Goal: Task Accomplishment & Management: Manage account settings

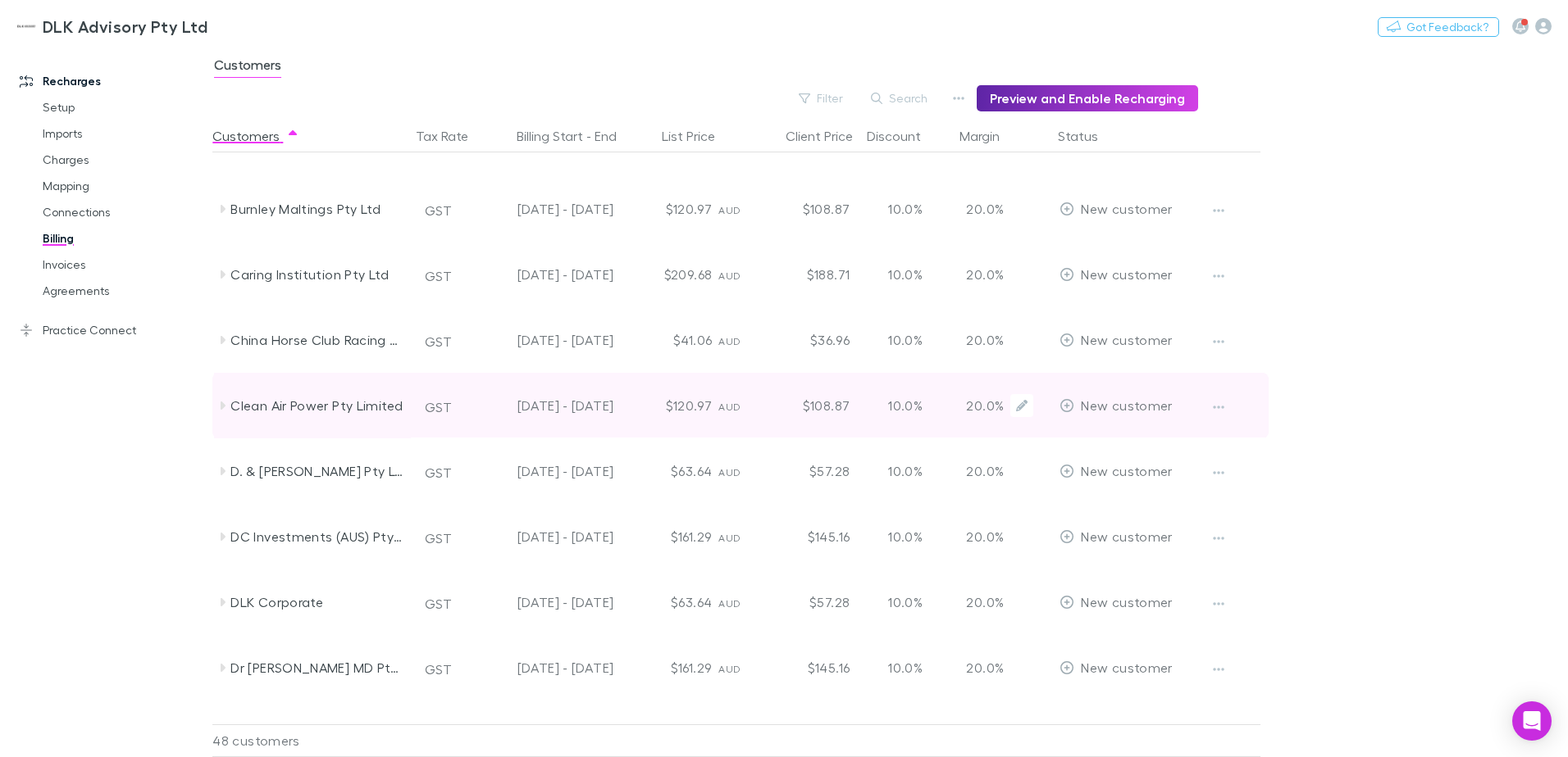
scroll to position [655, 0]
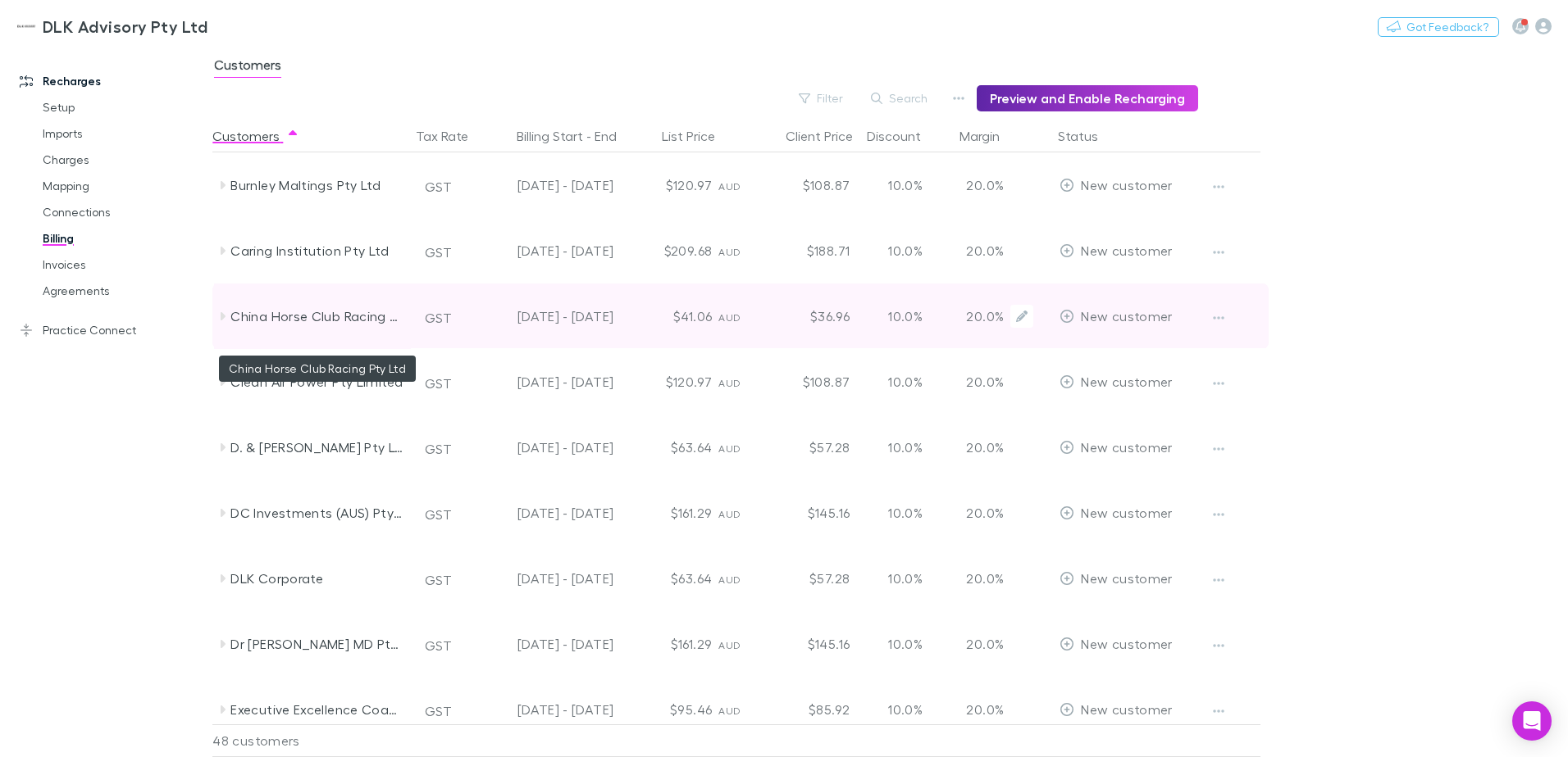
click at [328, 325] on div "China Horse Club Racing Pty Ltd" at bounding box center [317, 316] width 174 height 65
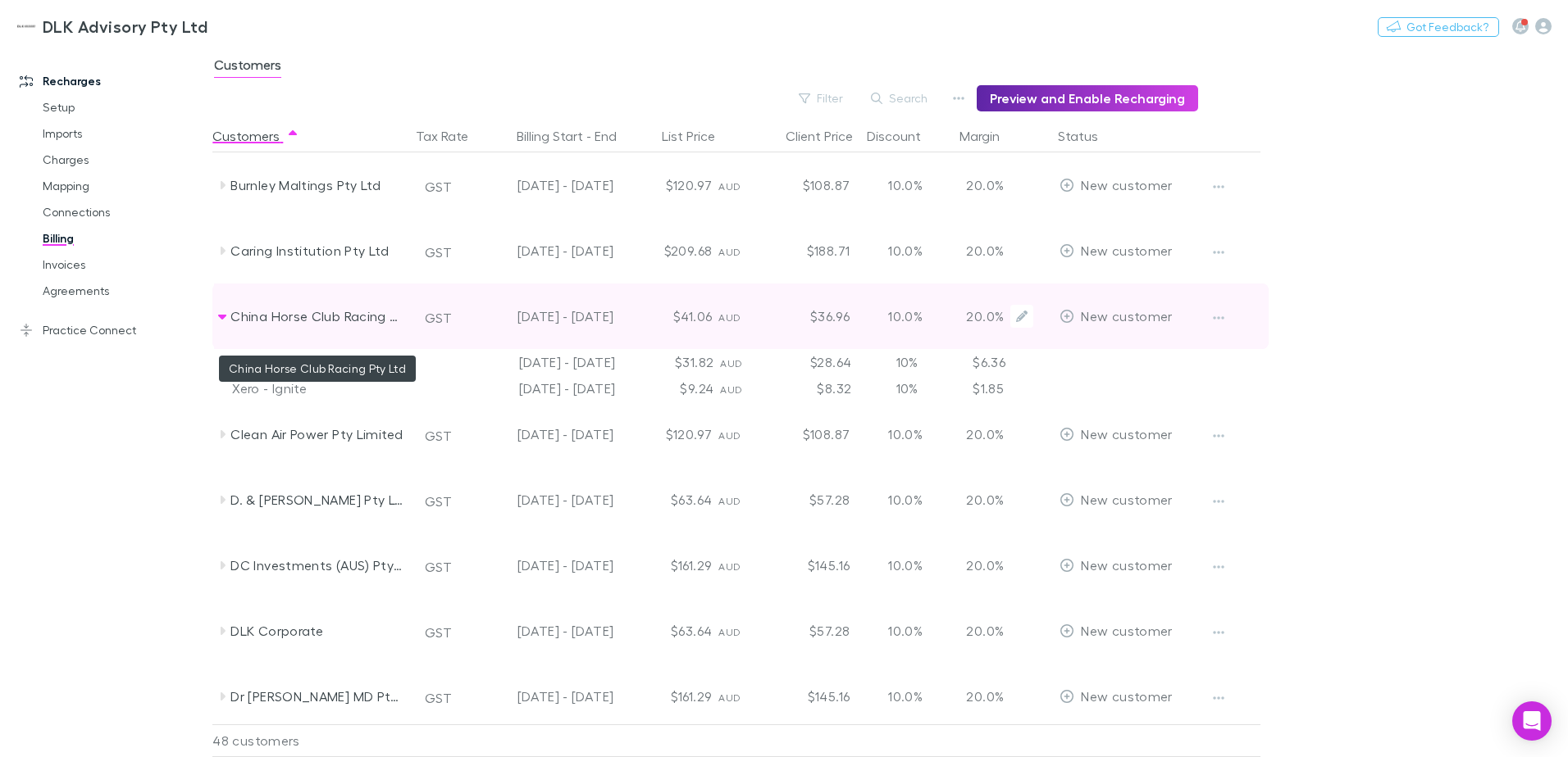
click at [255, 323] on div "China Horse Club Racing Pty Ltd" at bounding box center [317, 316] width 174 height 65
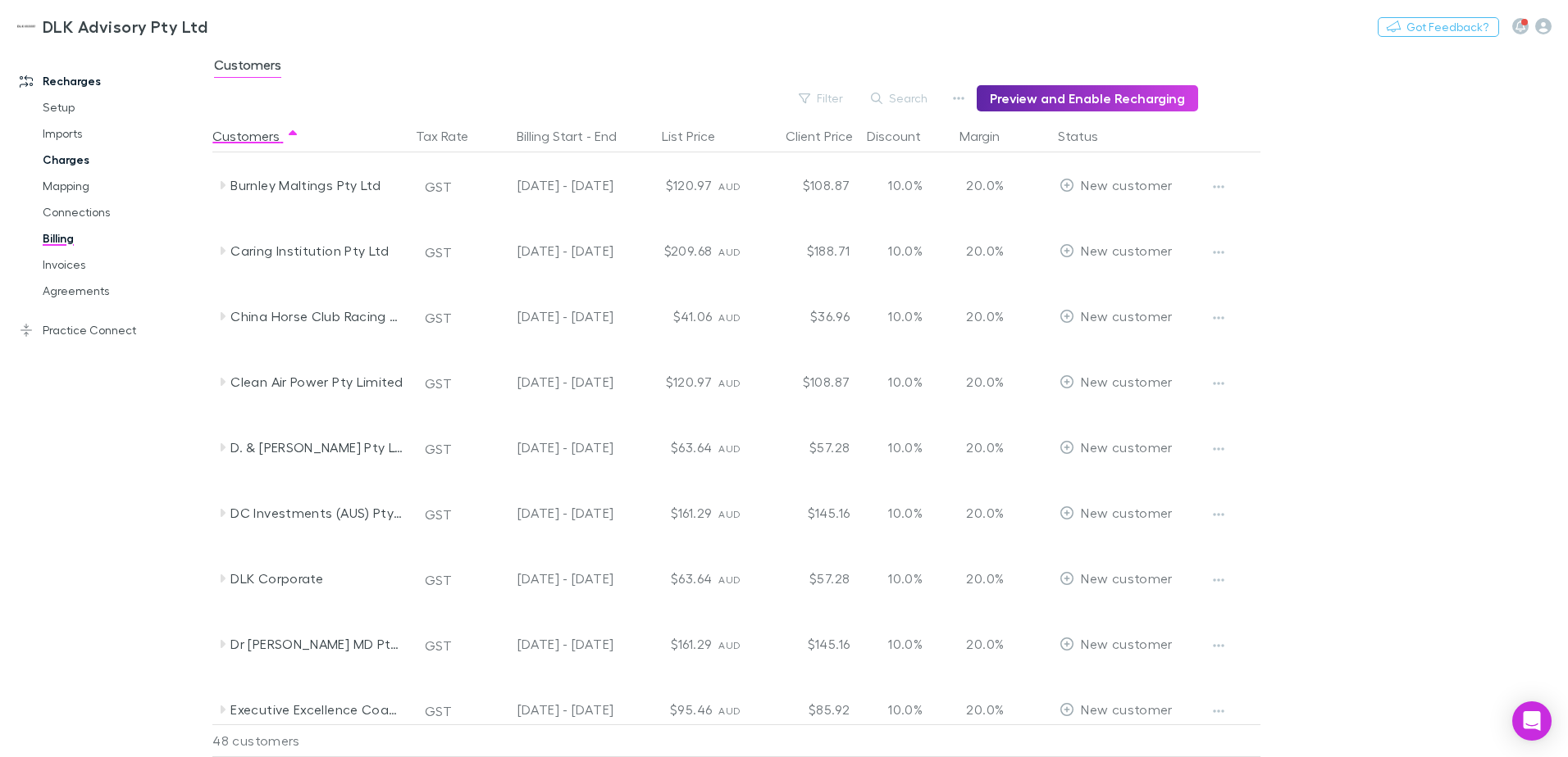
drag, startPoint x: 63, startPoint y: 156, endPoint x: 90, endPoint y: 154, distance: 27.1
click at [63, 156] on link "Charges" at bounding box center [124, 160] width 196 height 27
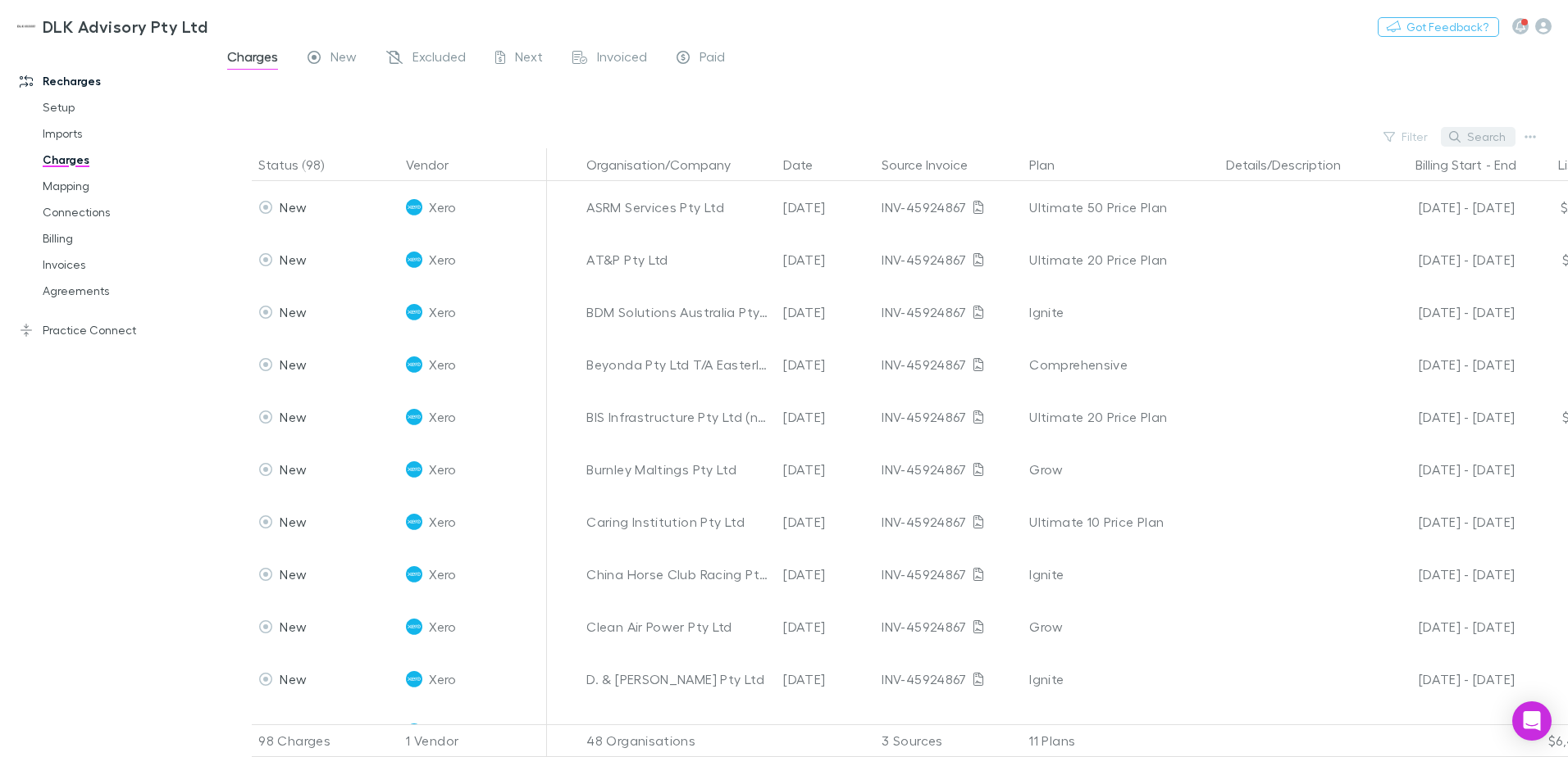
click at [1463, 130] on button "Search" at bounding box center [1478, 137] width 75 height 20
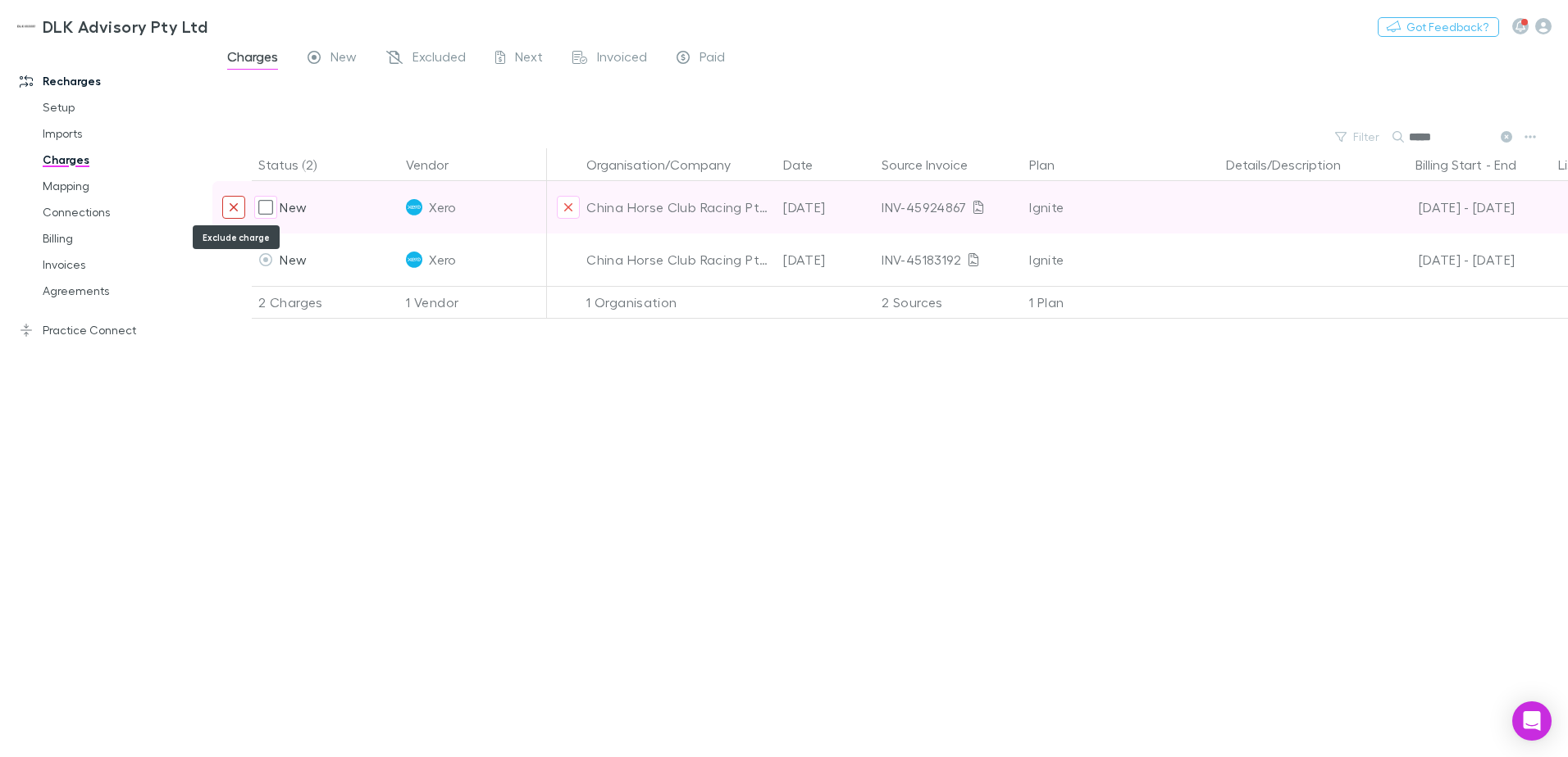
type input "*****"
click at [231, 207] on icon "Exclude charge" at bounding box center [234, 206] width 10 height 13
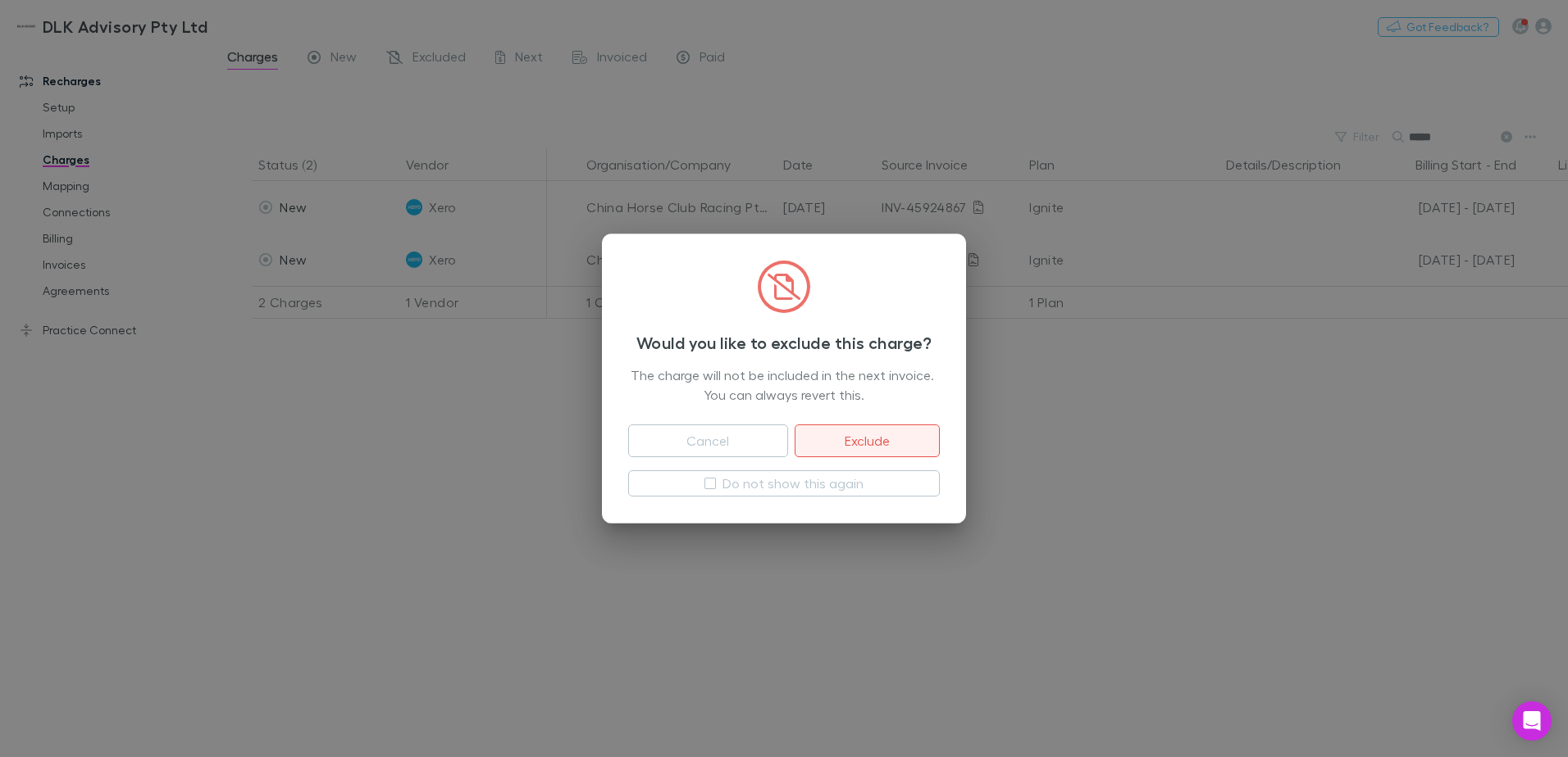
click at [876, 445] on button "Exclude" at bounding box center [867, 440] width 145 height 33
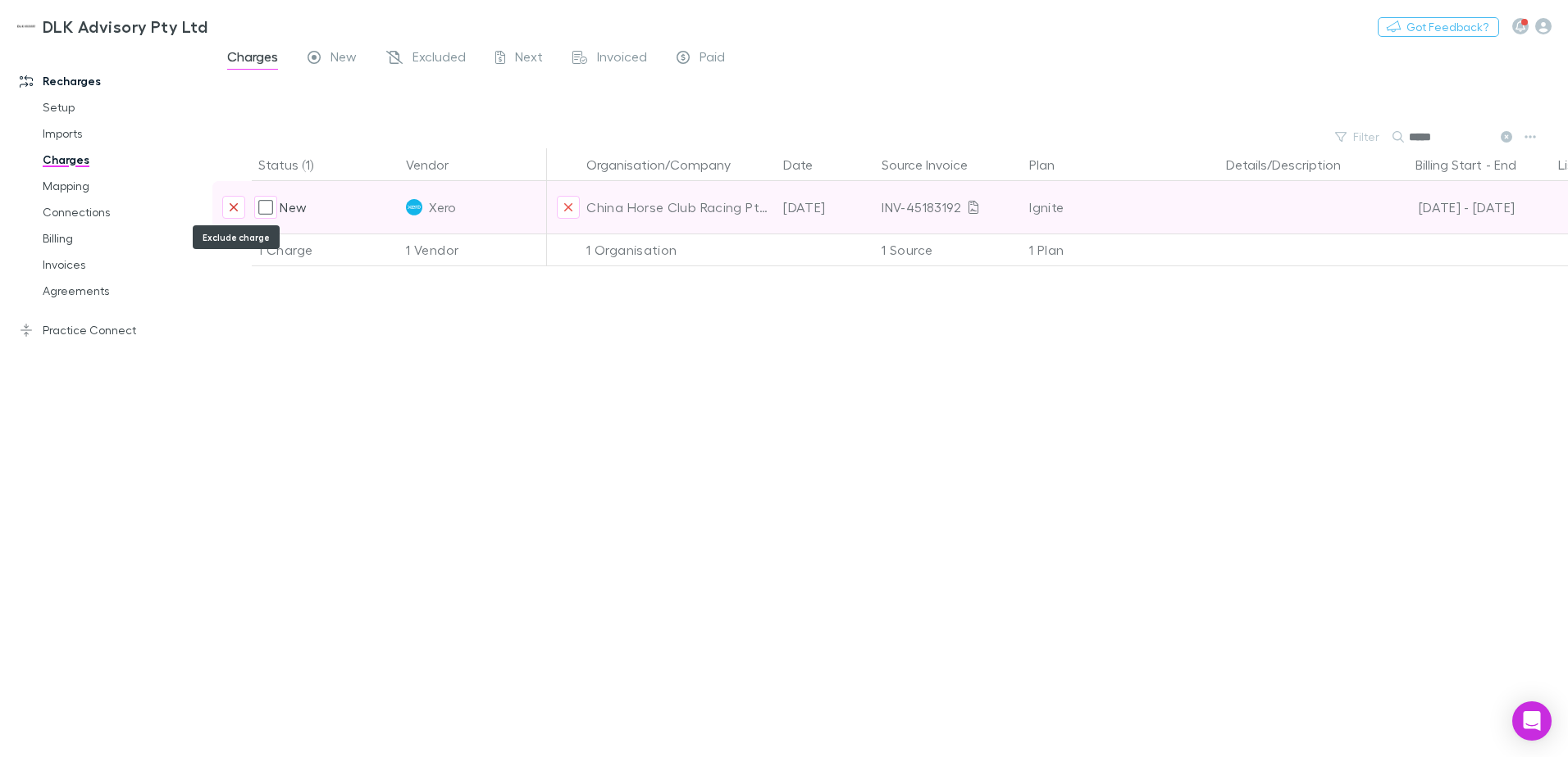
click at [233, 204] on icon "Exclude charge" at bounding box center [234, 206] width 10 height 13
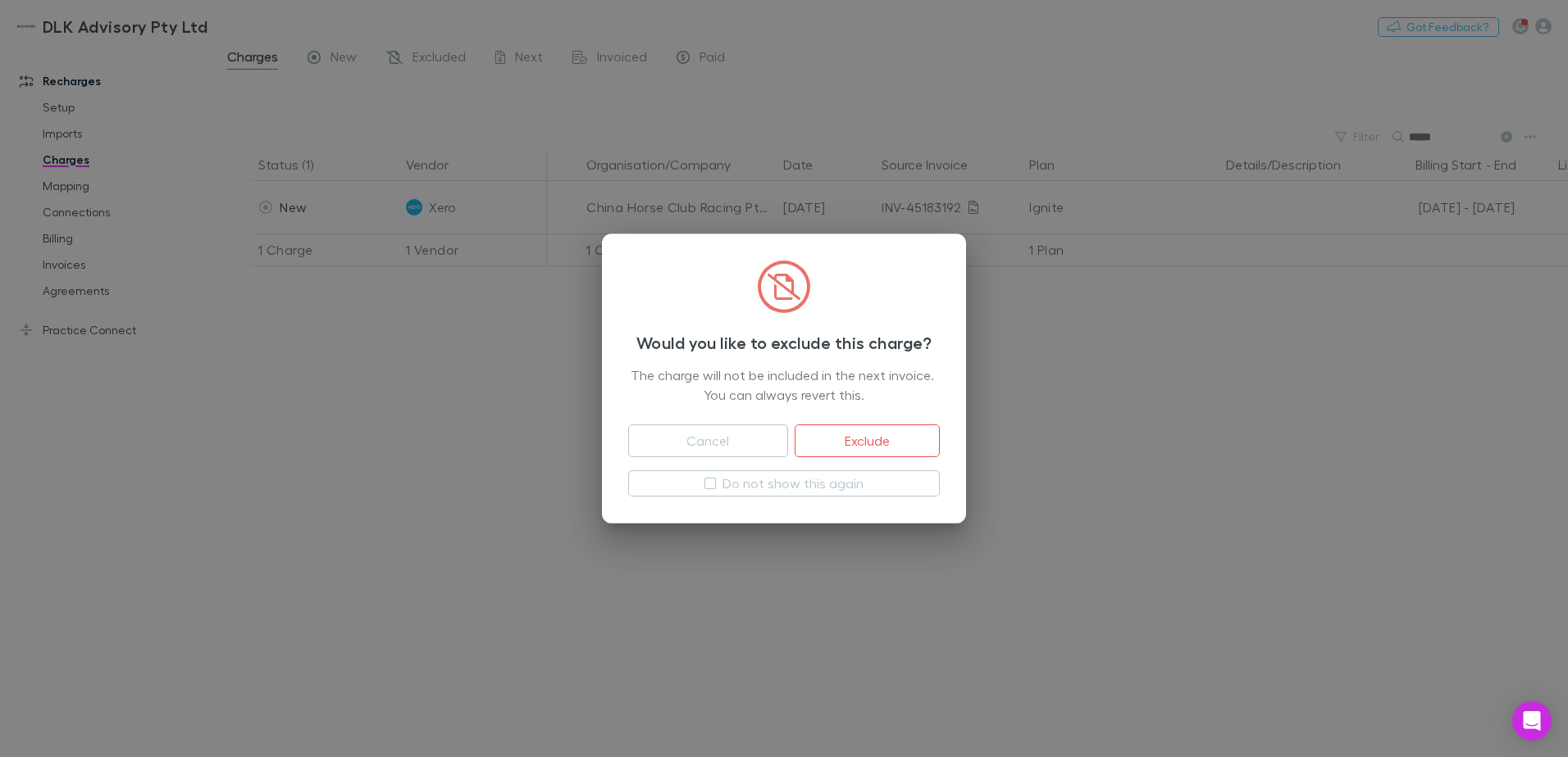
click at [886, 418] on div "Cancel Exclude" at bounding box center [784, 437] width 312 height 65
click at [892, 433] on button "Exclude" at bounding box center [867, 440] width 145 height 33
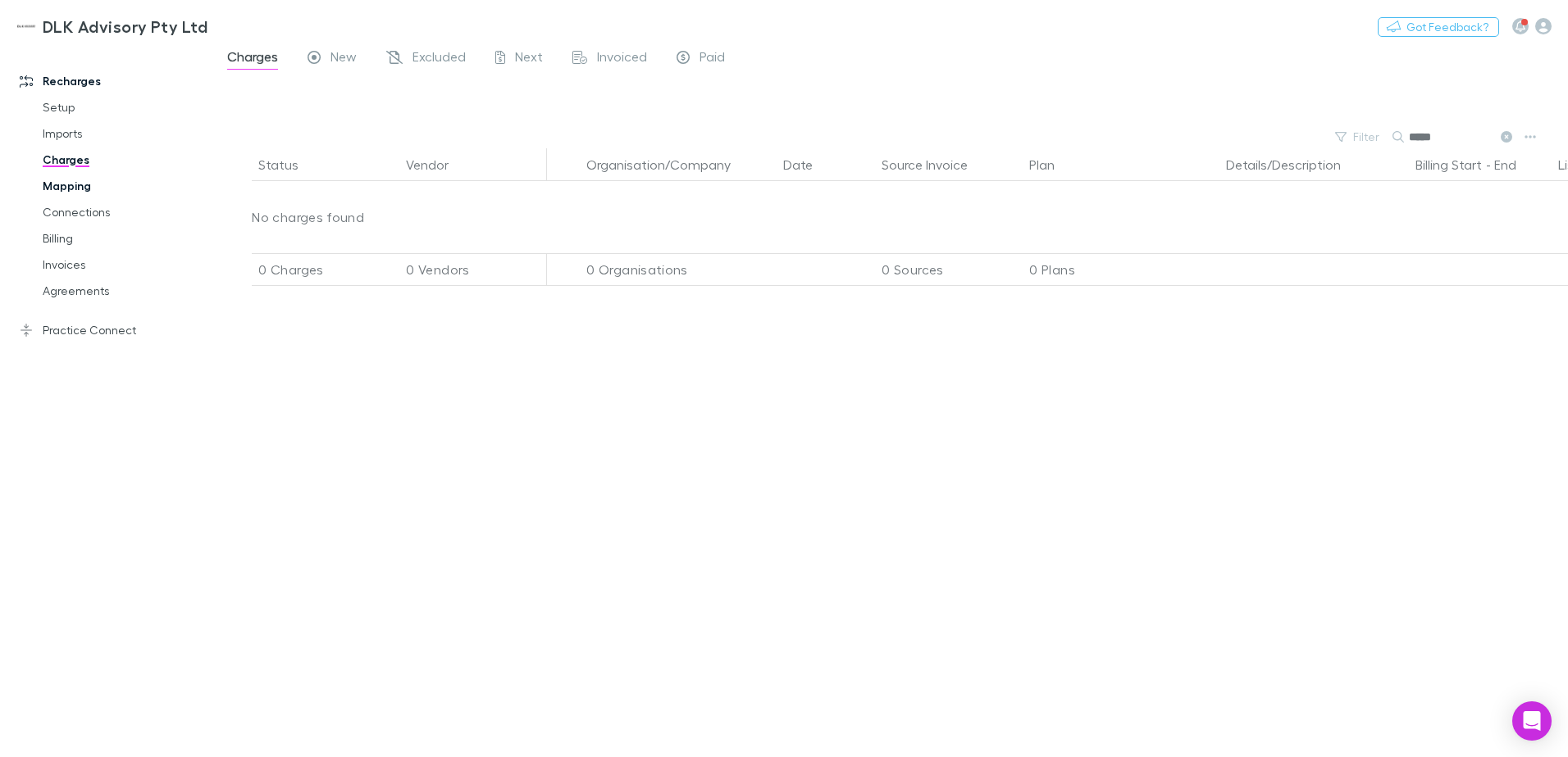
click at [94, 187] on link "Mapping" at bounding box center [124, 186] width 196 height 27
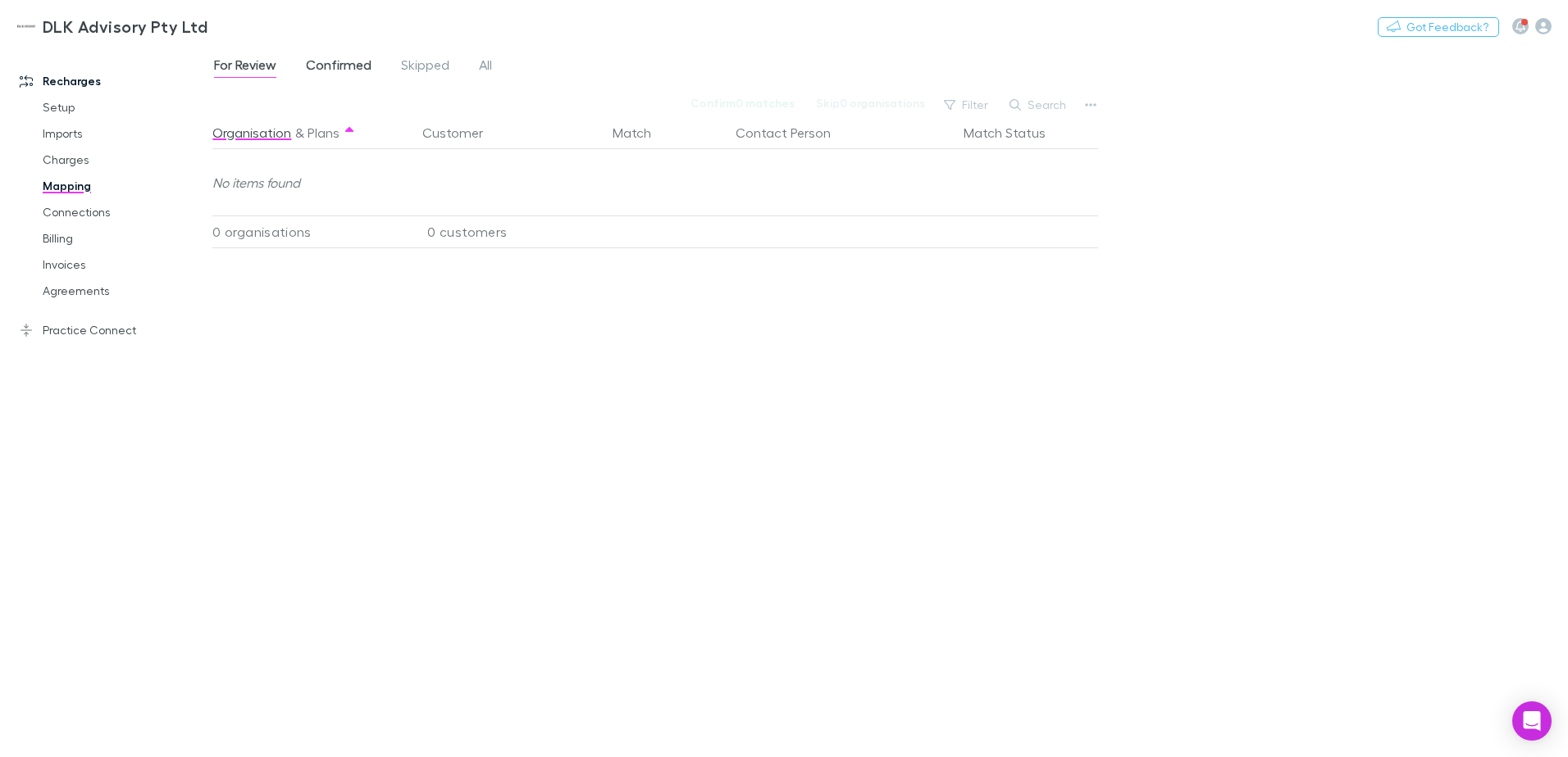
click at [326, 64] on span "Confirmed" at bounding box center [339, 67] width 65 height 22
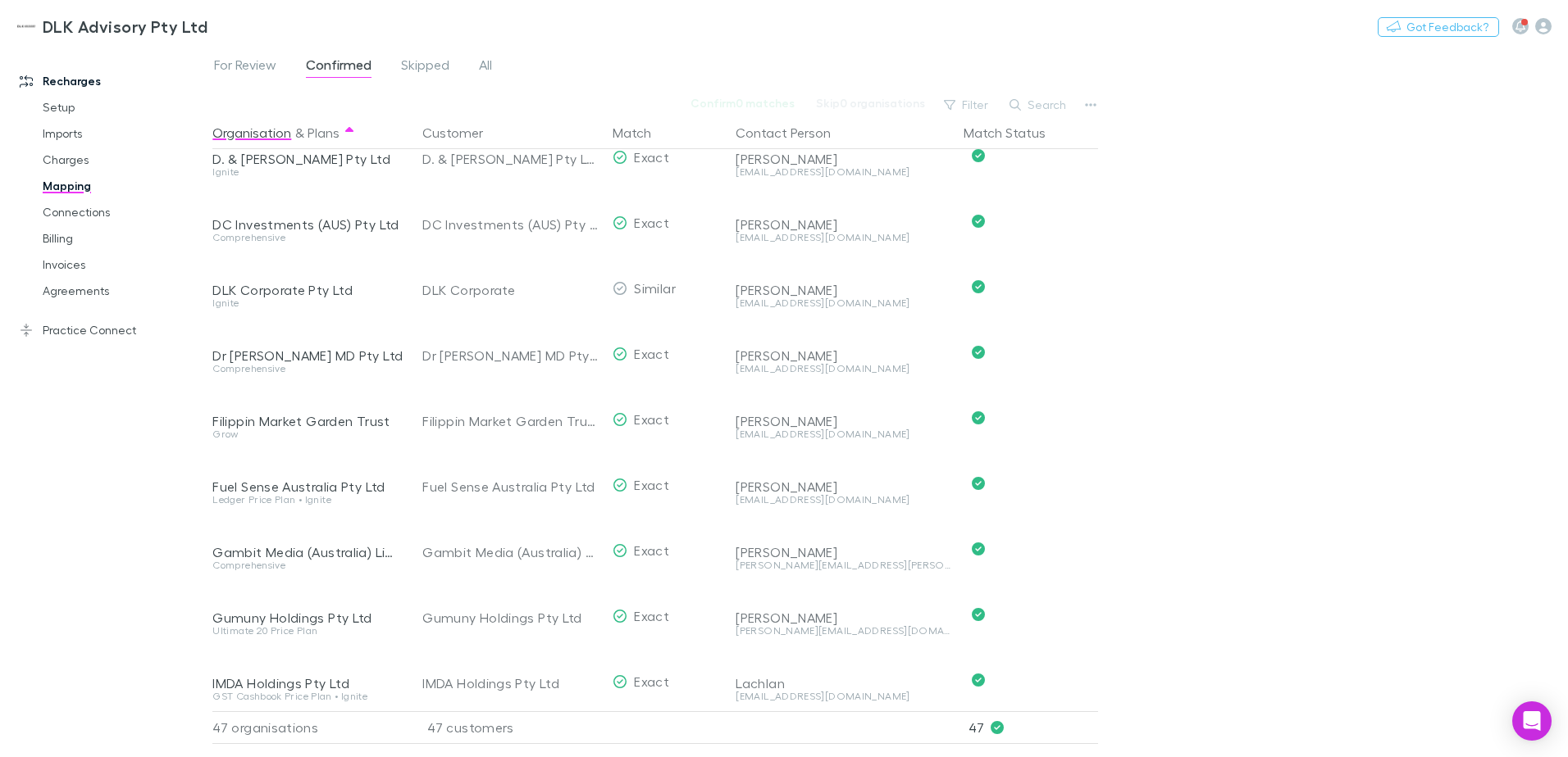
scroll to position [893, 0]
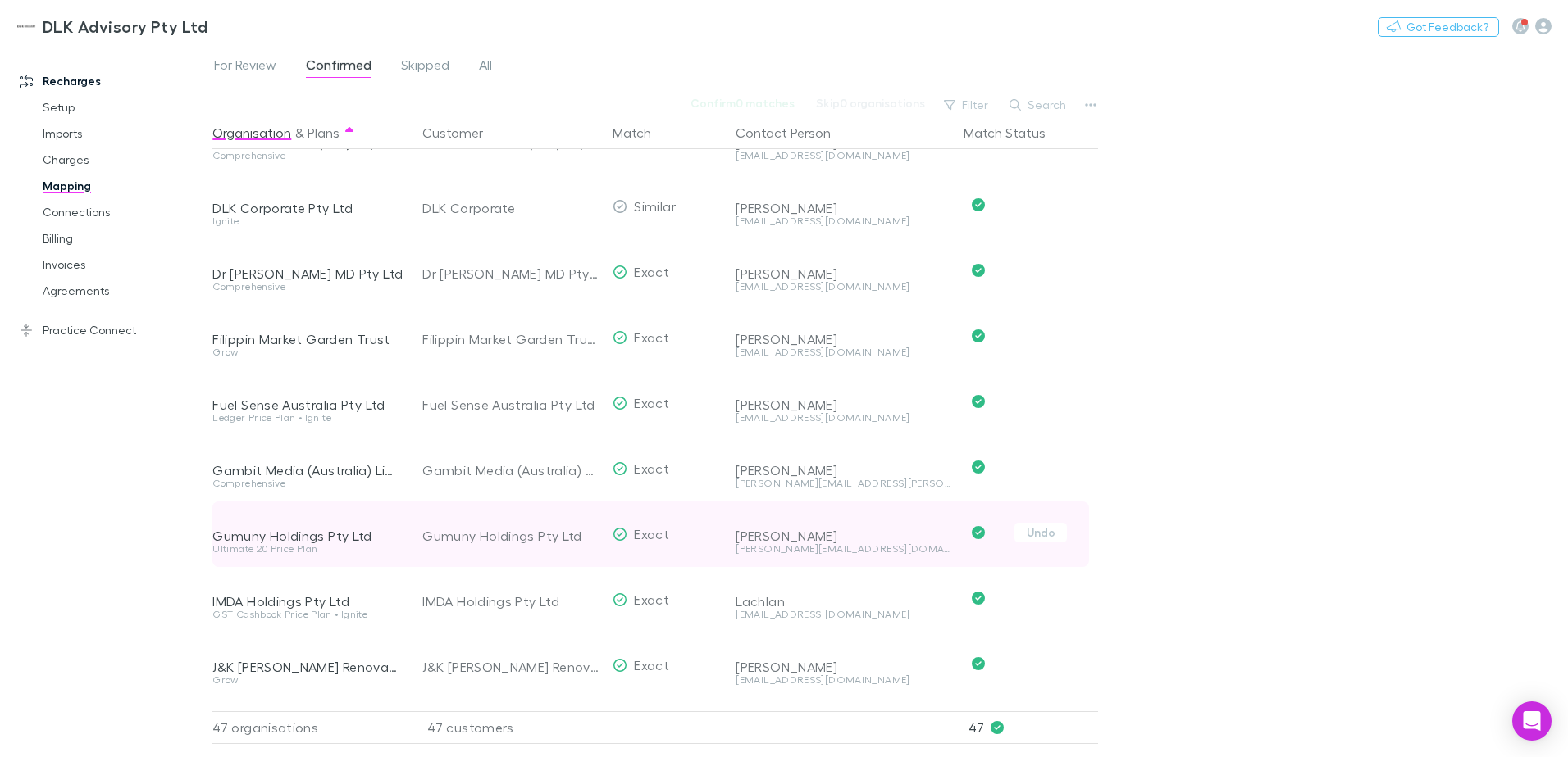
click at [307, 536] on div "Gumuny Holdings Pty Ltd" at bounding box center [307, 536] width 191 height 17
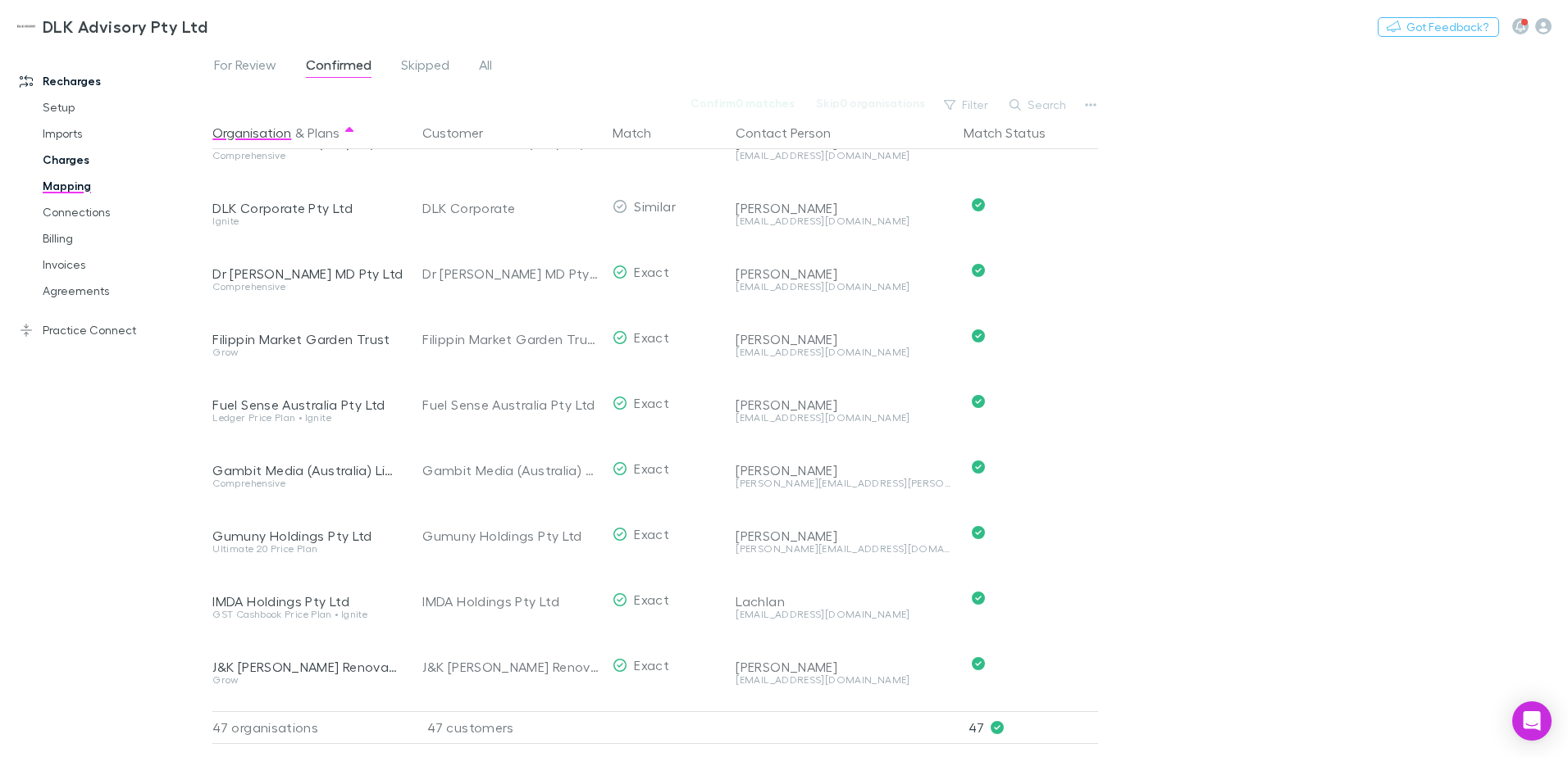
click at [75, 167] on link "Charges" at bounding box center [124, 160] width 196 height 27
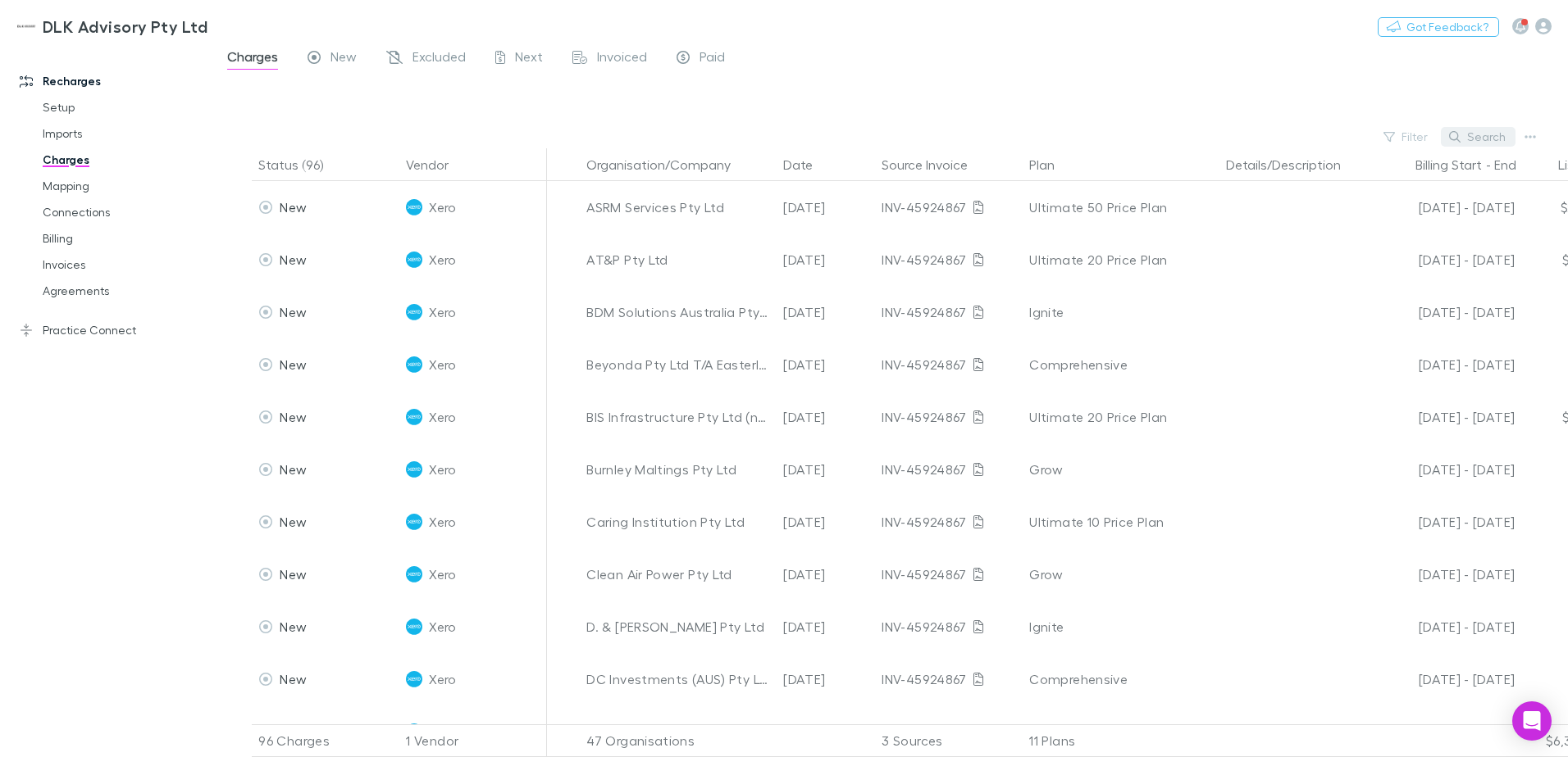
click at [1483, 139] on button "Search" at bounding box center [1478, 137] width 75 height 20
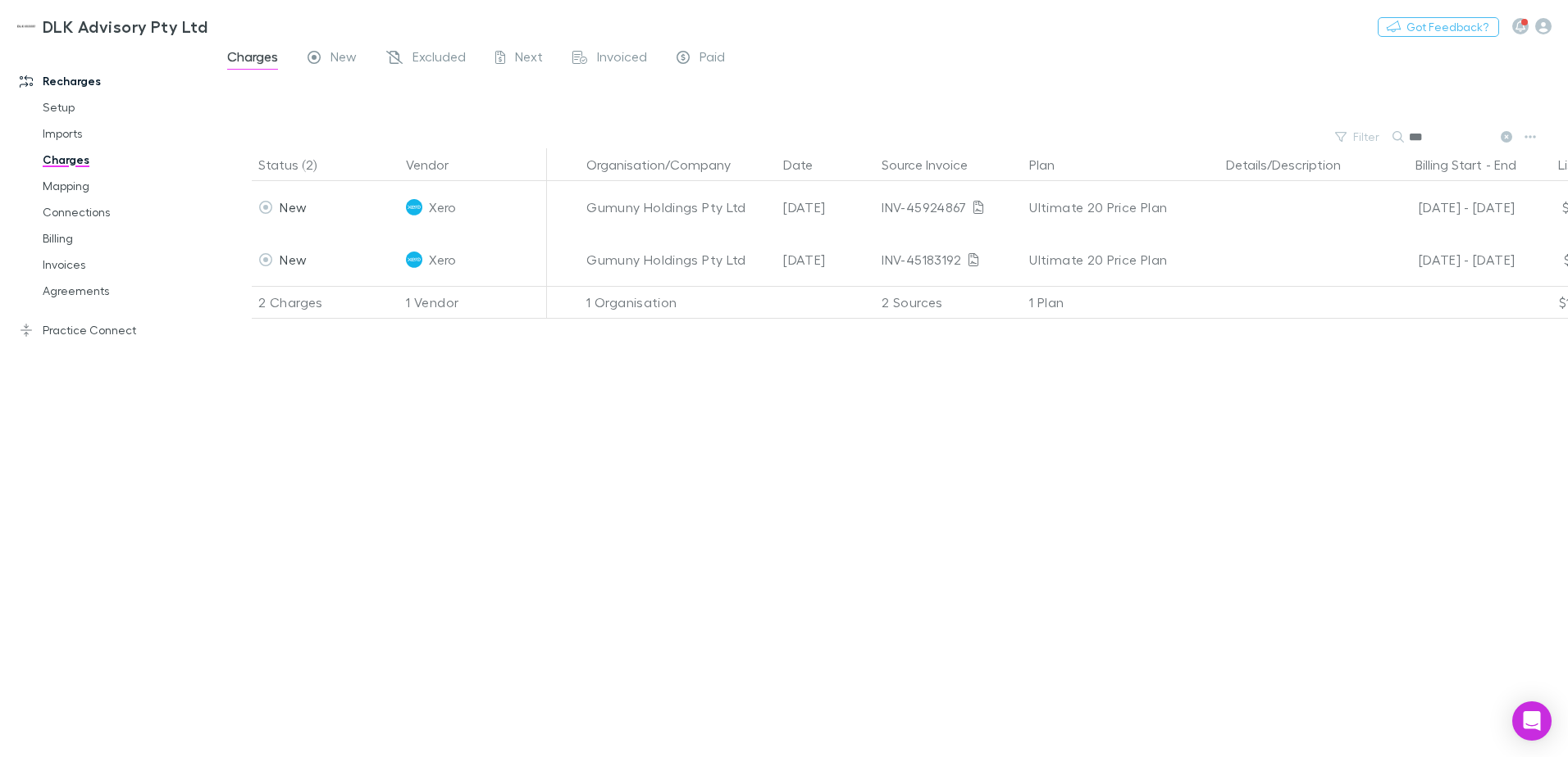
type input "***"
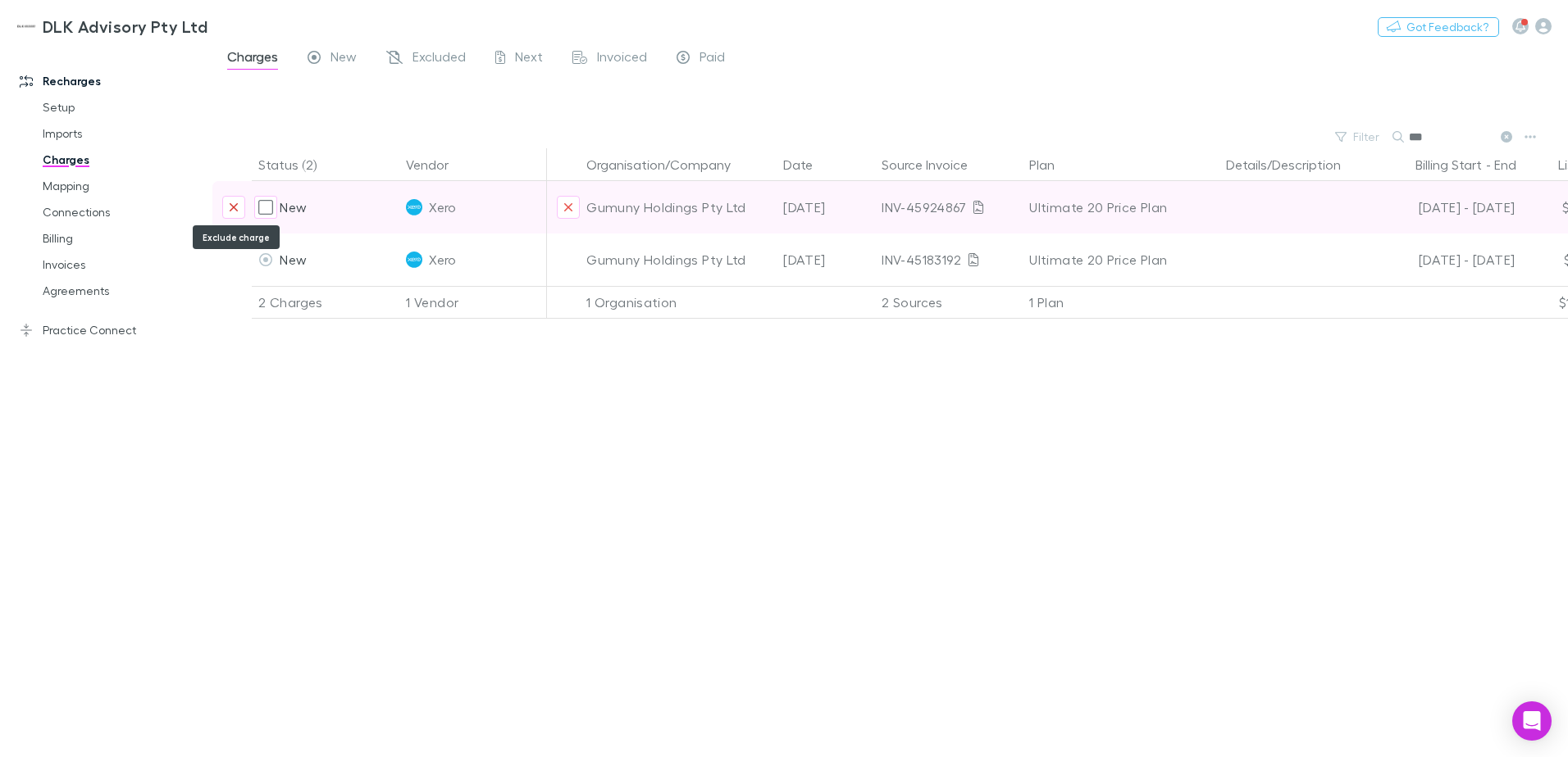
click at [235, 205] on icon "Exclude charge" at bounding box center [234, 207] width 8 height 8
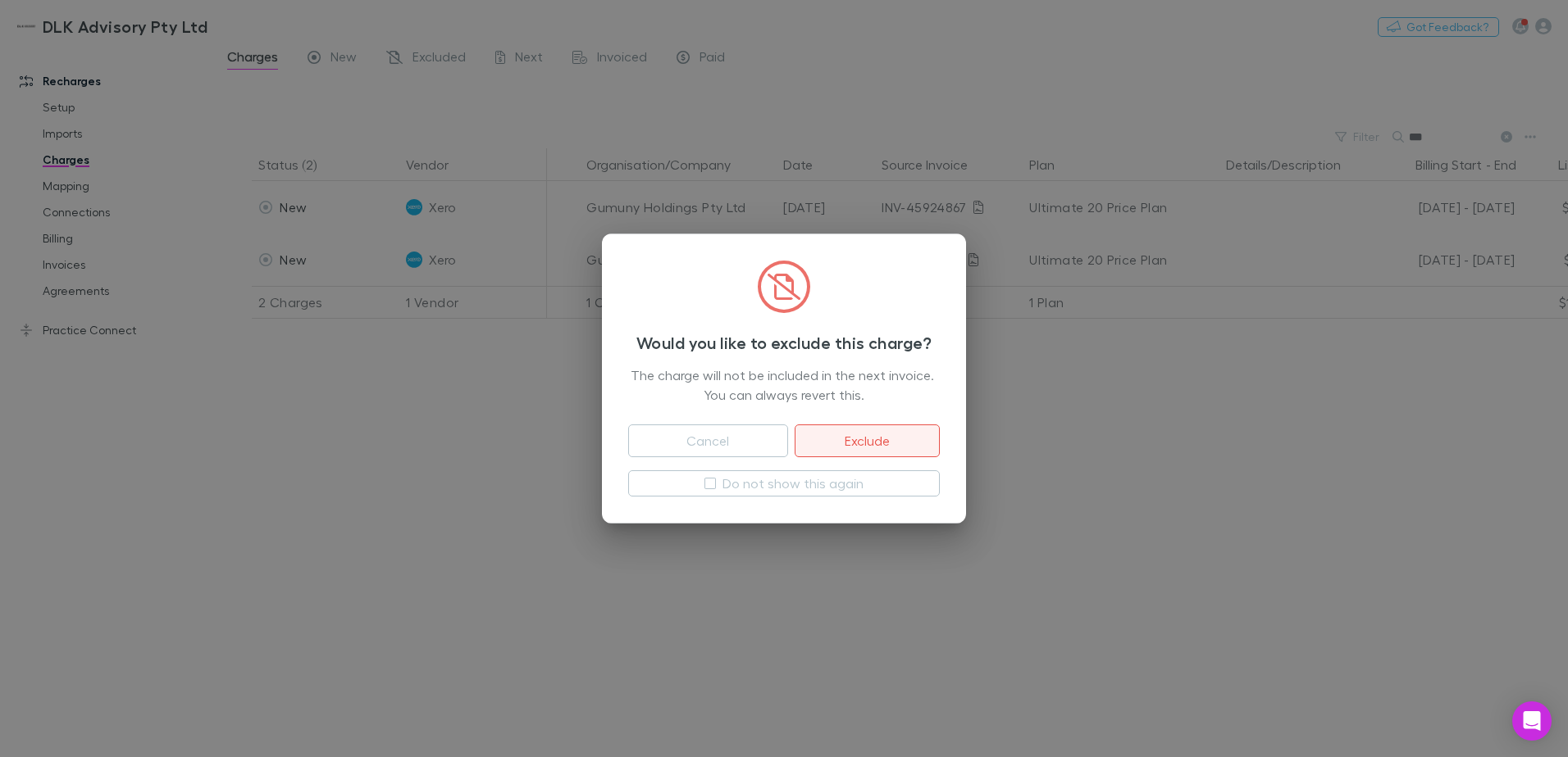
click at [858, 435] on button "Exclude" at bounding box center [867, 440] width 145 height 33
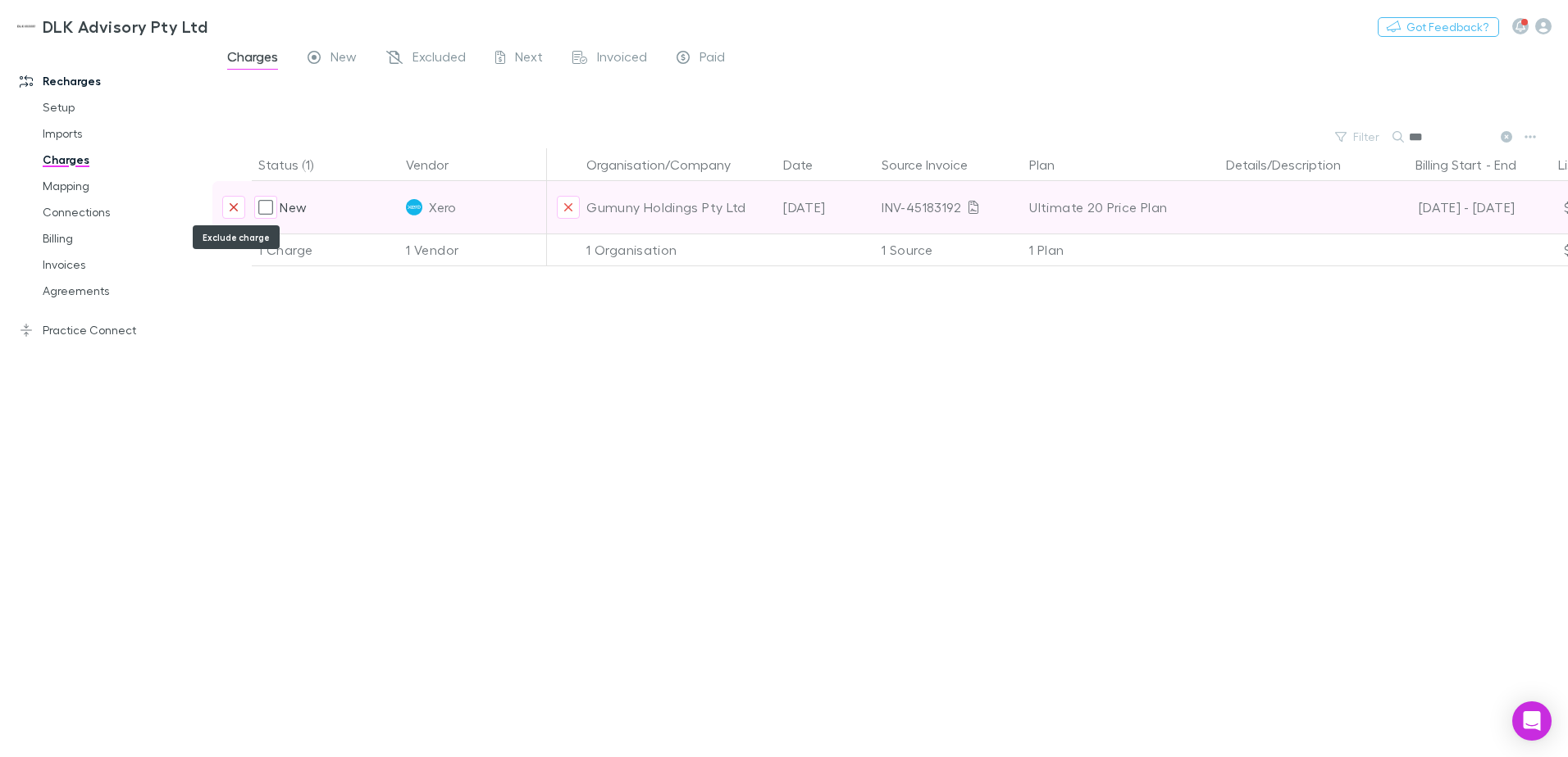
click at [234, 216] on button "Exclude charge" at bounding box center [233, 206] width 23 height 23
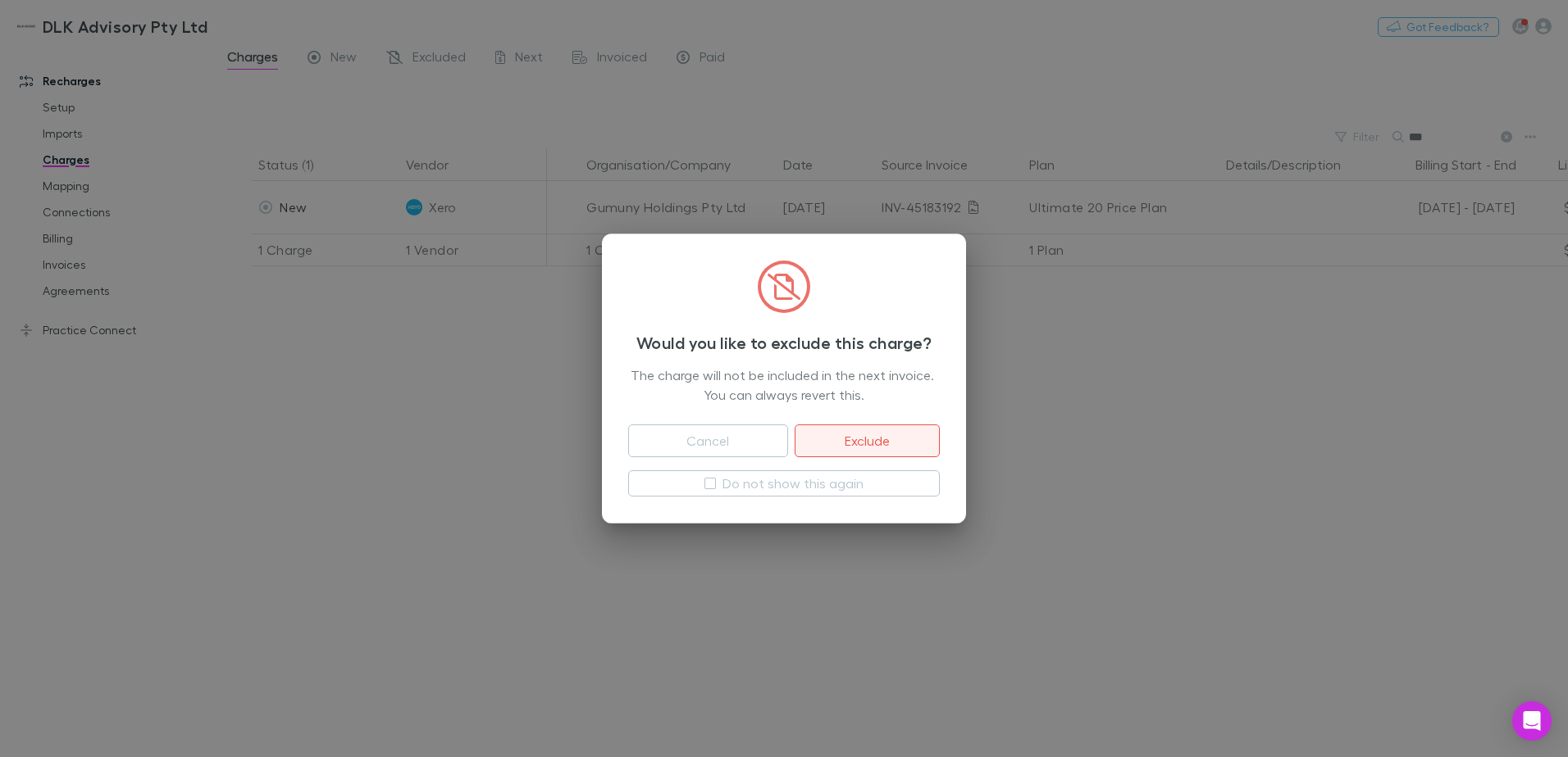
click at [866, 437] on button "Exclude" at bounding box center [867, 440] width 145 height 33
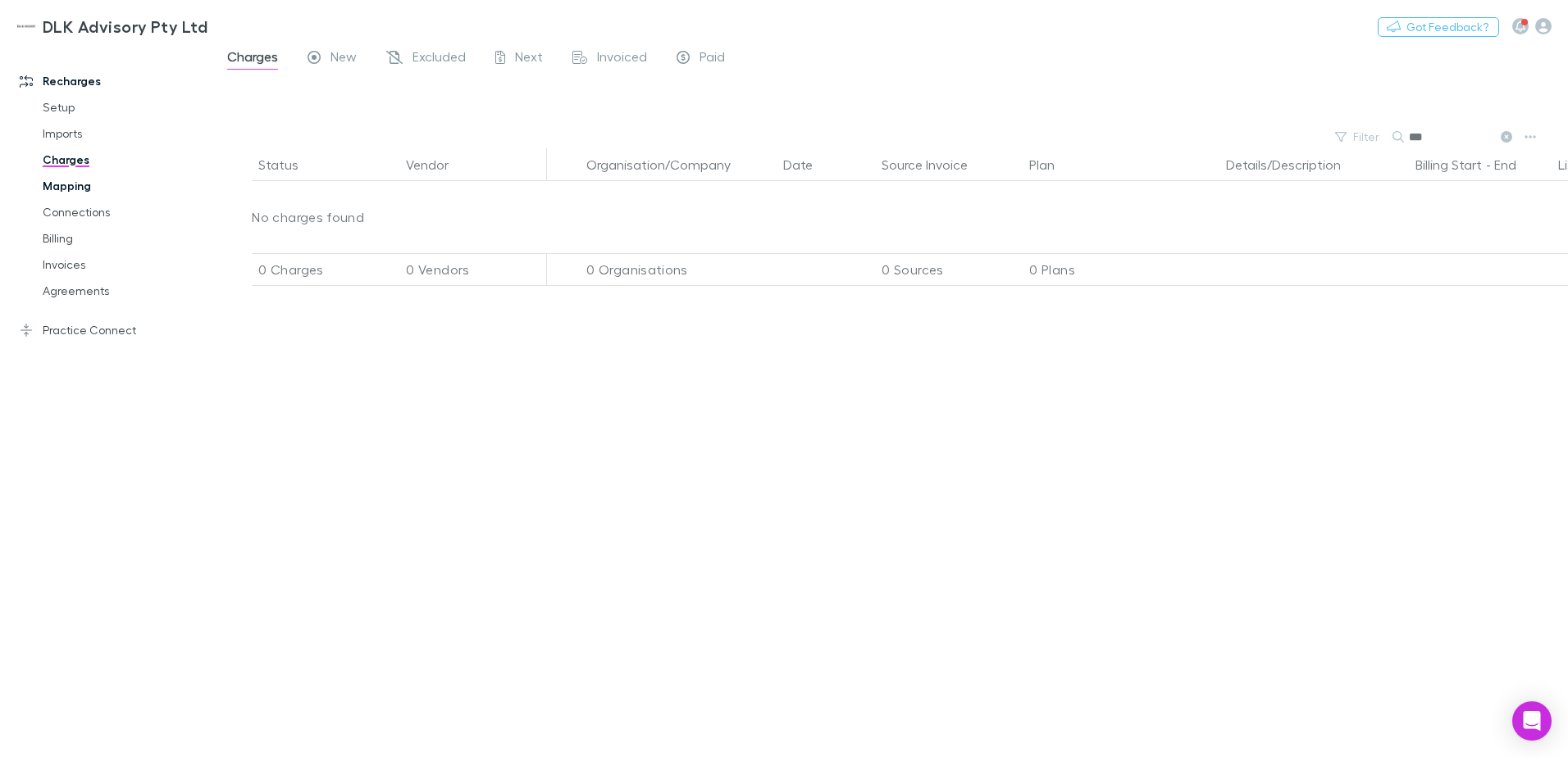
click at [32, 187] on link "Mapping" at bounding box center [124, 186] width 196 height 27
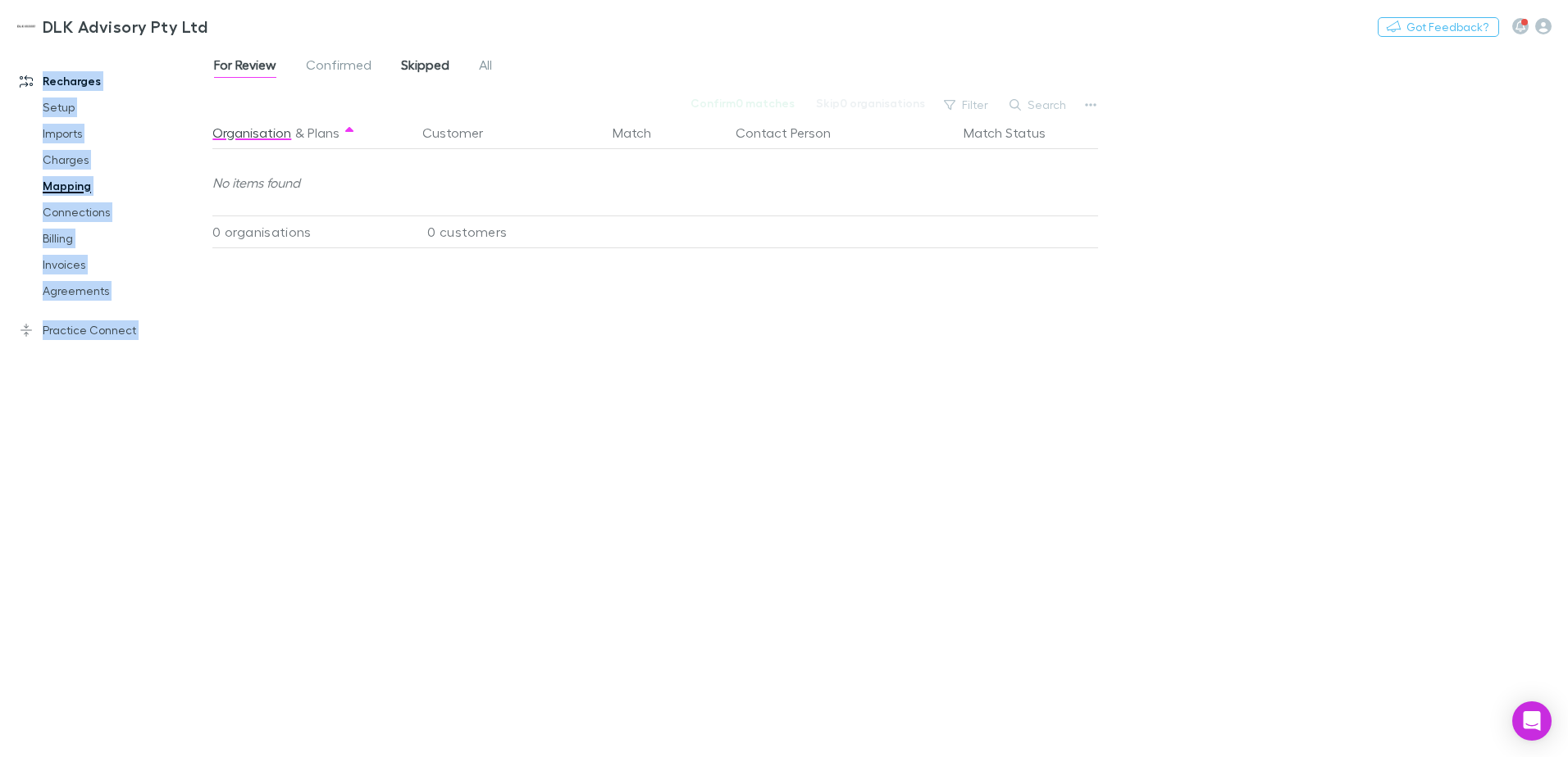
click at [422, 55] on div "DLK Advisory Pty Ltd Nothing Got Feedback? Recharges Setup Imports Charges Mapp…" at bounding box center [784, 378] width 1568 height 757
click at [424, 60] on span "Skipped" at bounding box center [425, 67] width 48 height 22
click at [364, 60] on span "Confirmed" at bounding box center [339, 67] width 65 height 22
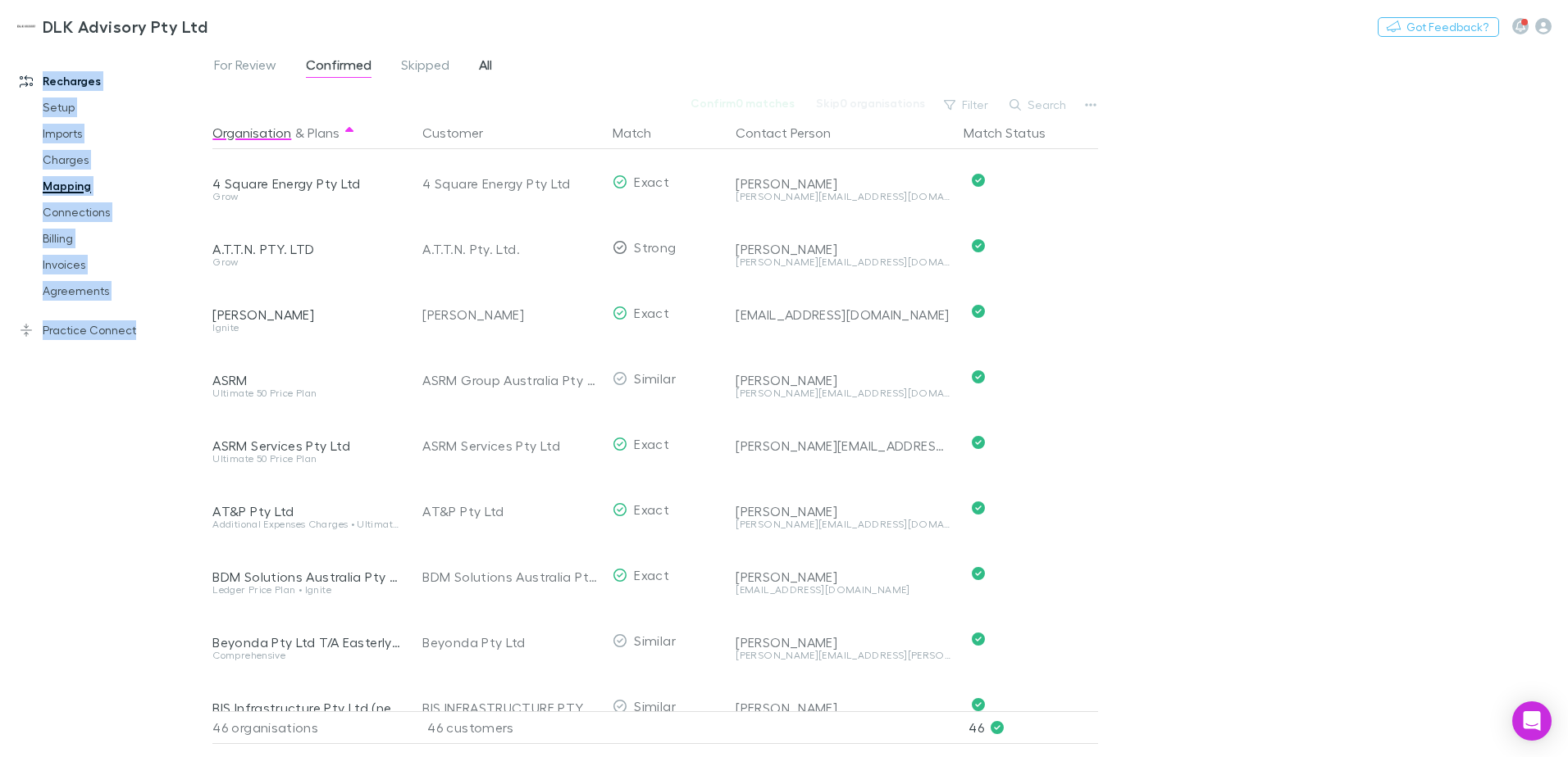
click at [485, 63] on span "All" at bounding box center [485, 67] width 13 height 22
click at [420, 65] on span "Skipped" at bounding box center [425, 67] width 48 height 22
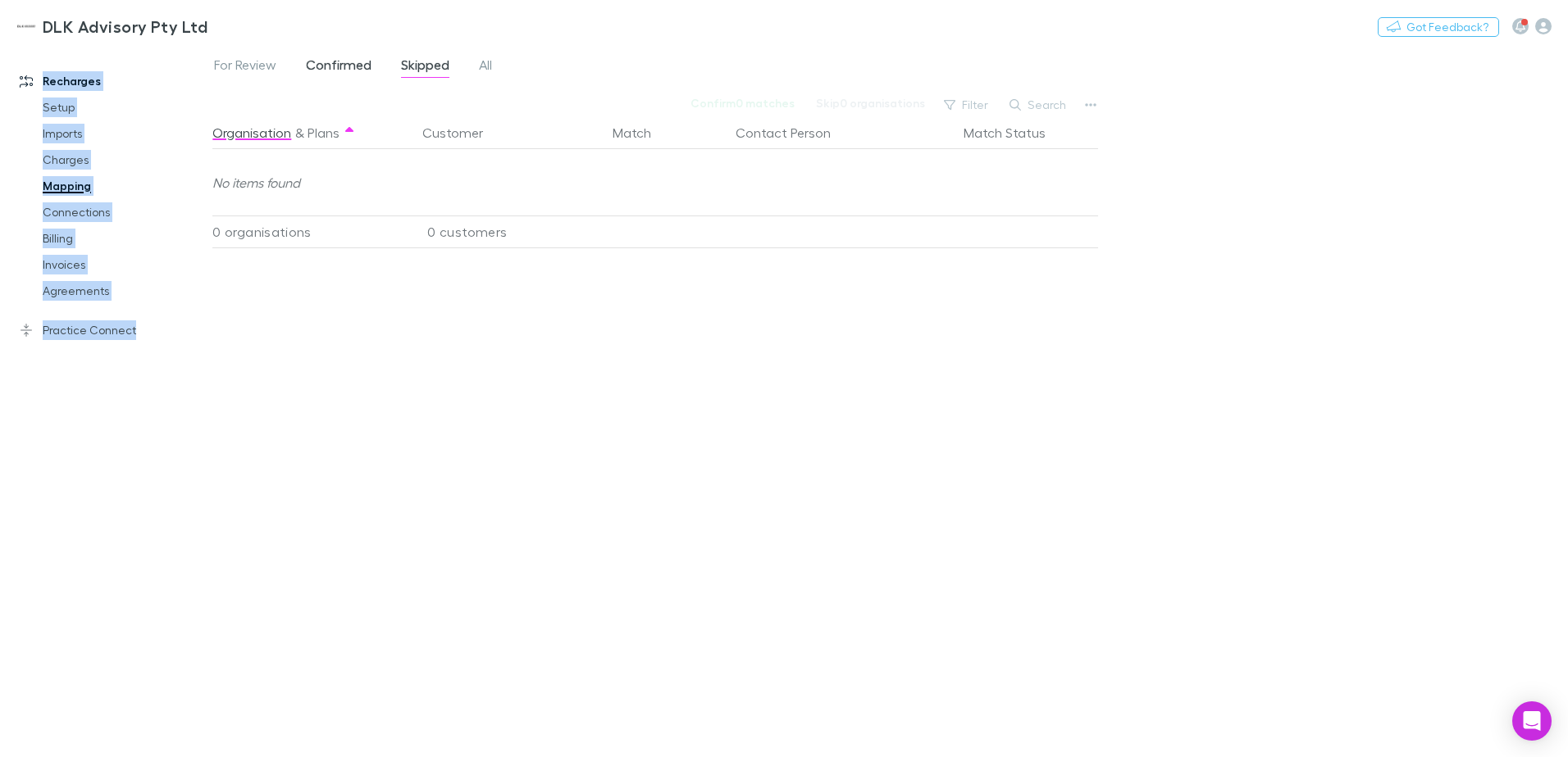
click at [356, 62] on span "Confirmed" at bounding box center [339, 67] width 65 height 22
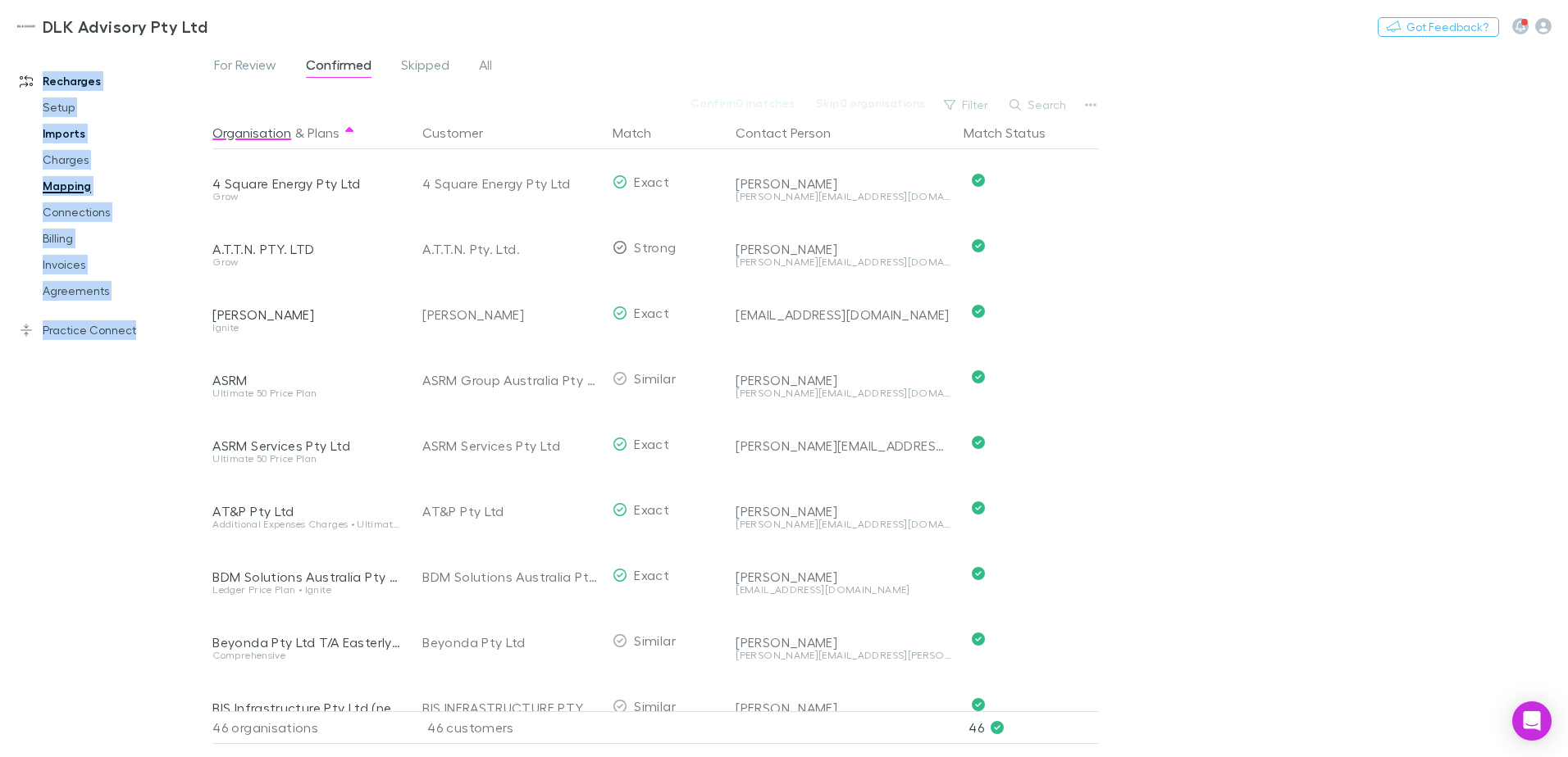
click at [142, 129] on link "Imports" at bounding box center [124, 133] width 196 height 27
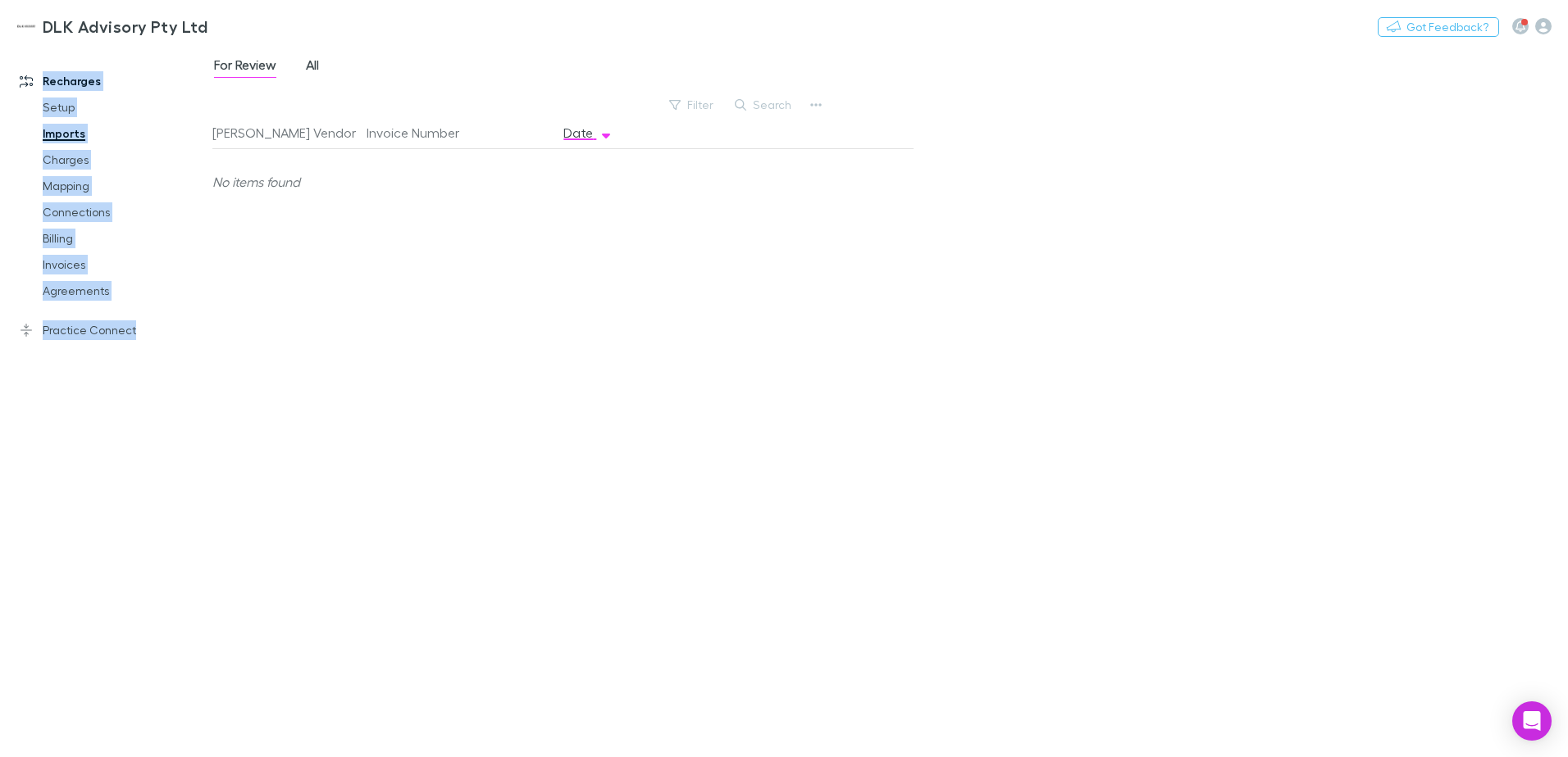
click at [318, 64] on span "All" at bounding box center [312, 67] width 13 height 22
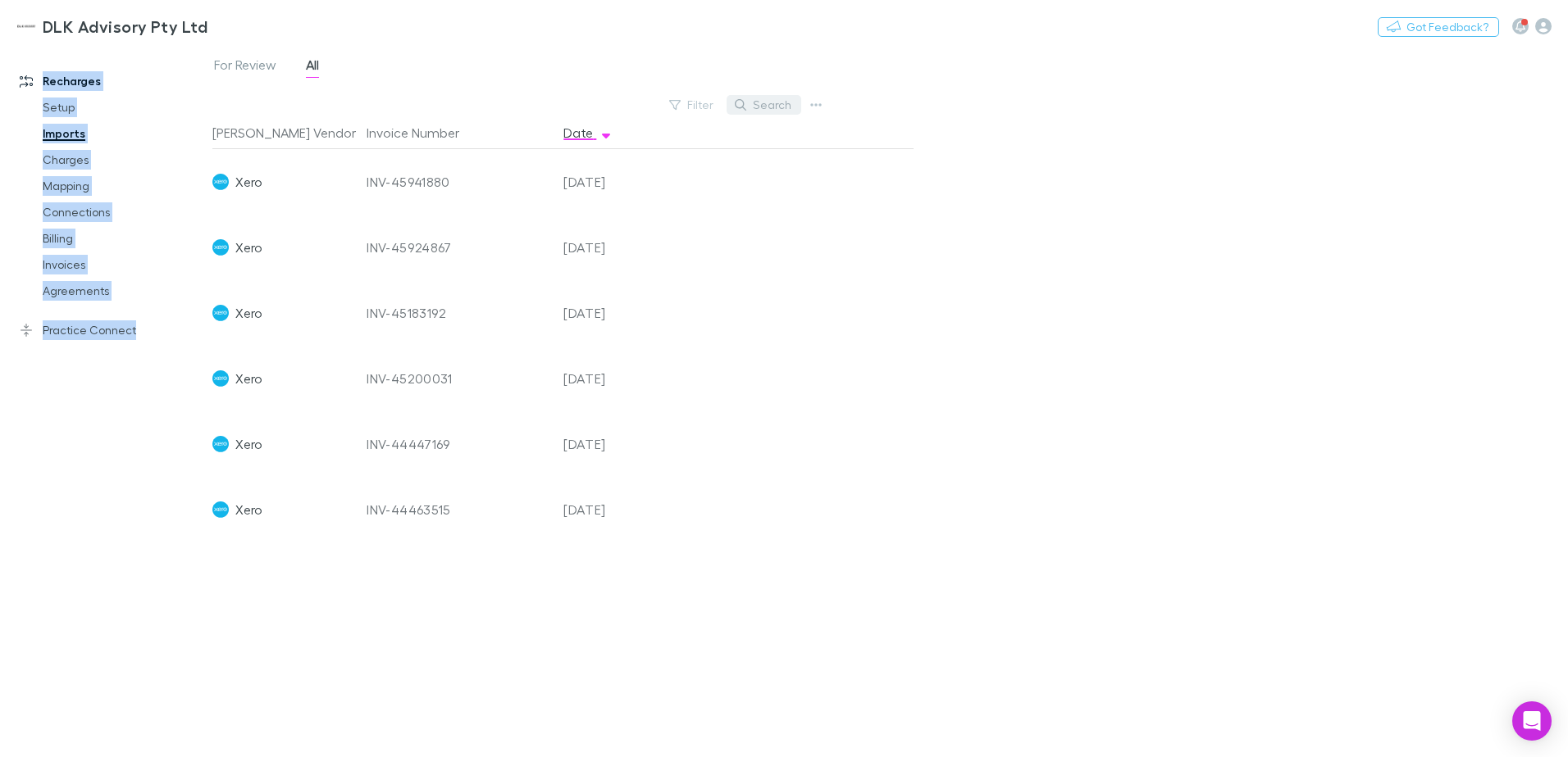
click at [728, 103] on button "Search" at bounding box center [764, 105] width 75 height 20
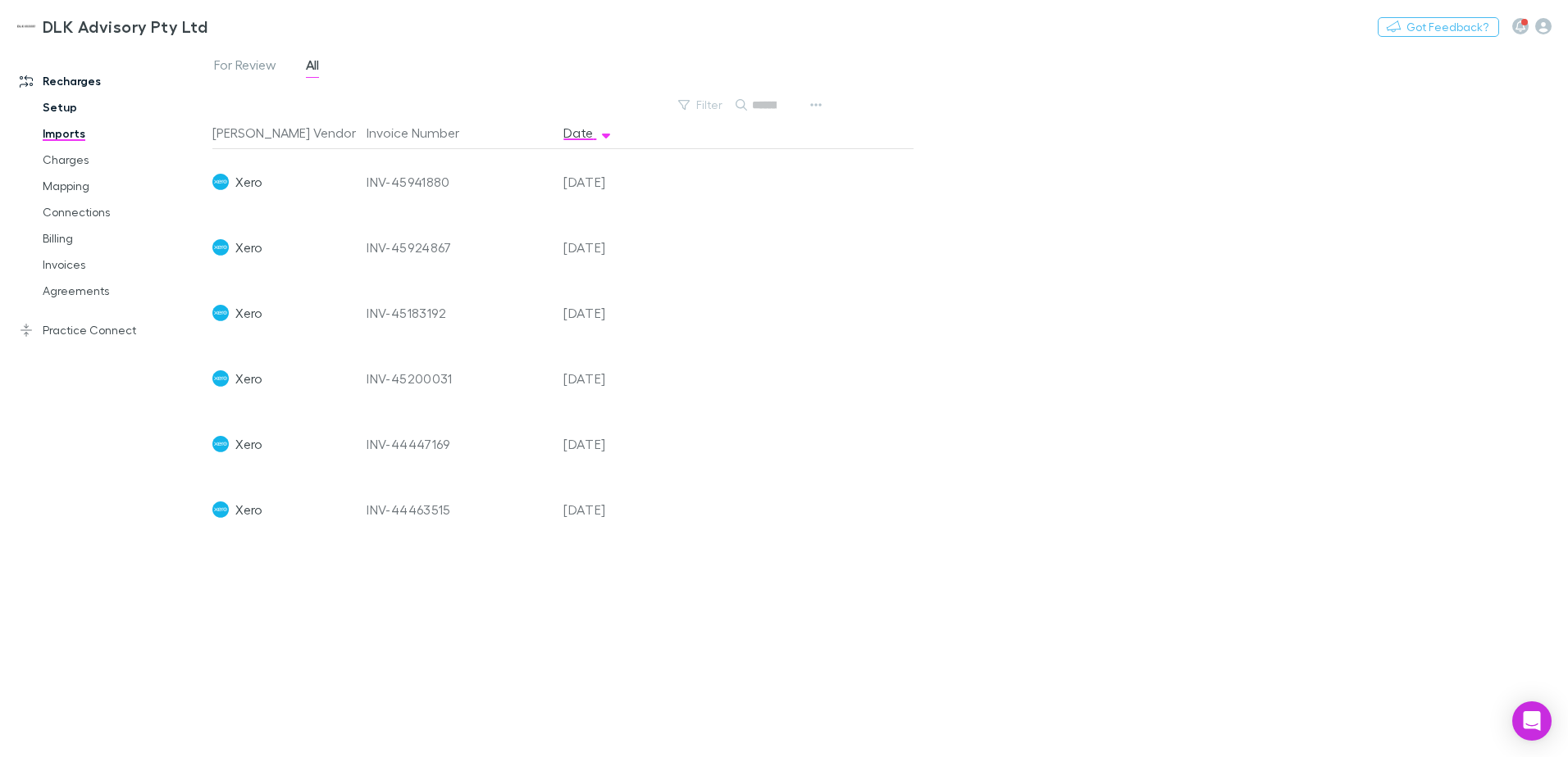
click at [82, 107] on link "Setup" at bounding box center [124, 108] width 196 height 27
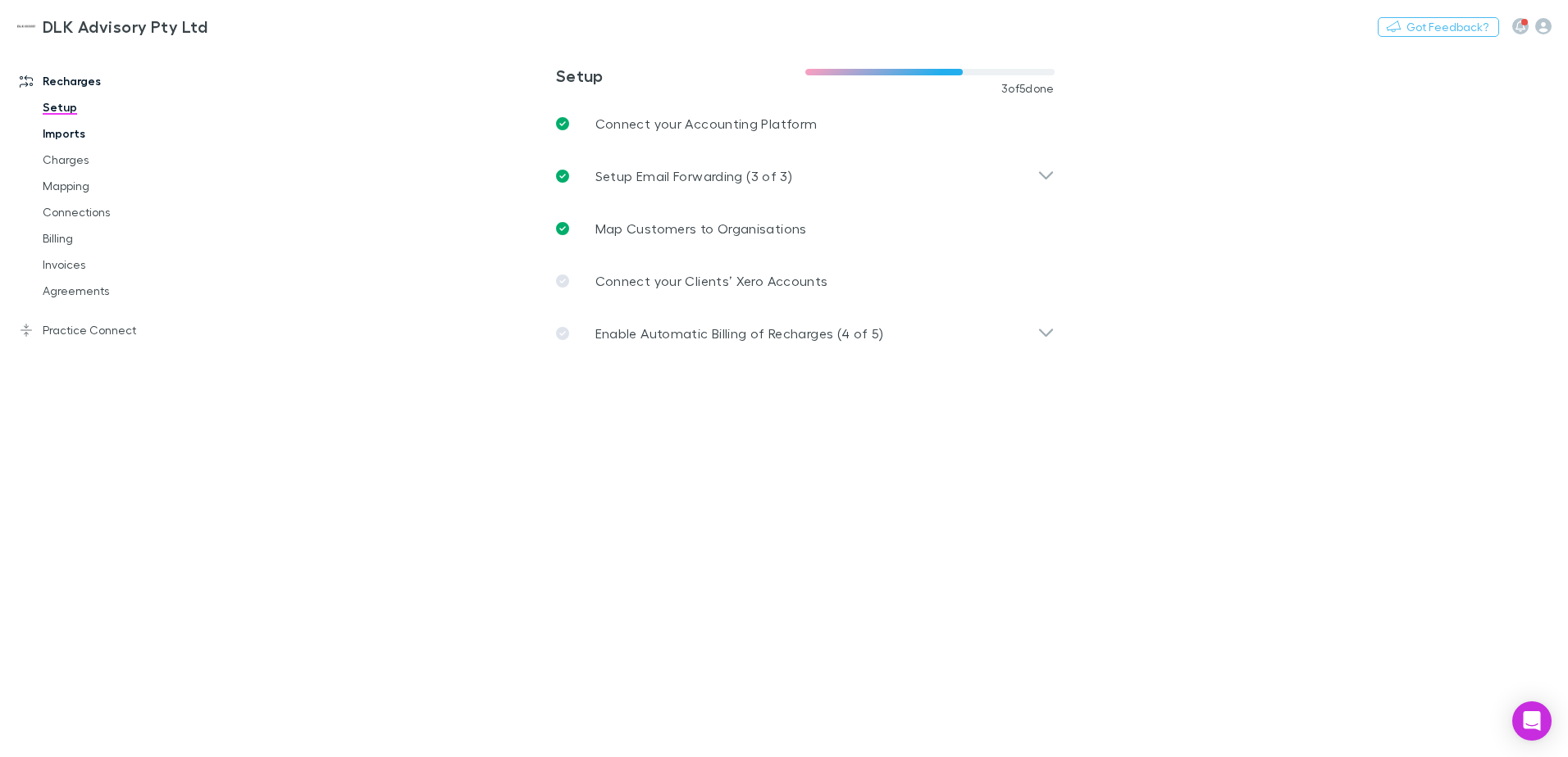
click at [76, 128] on link "Imports" at bounding box center [124, 133] width 196 height 27
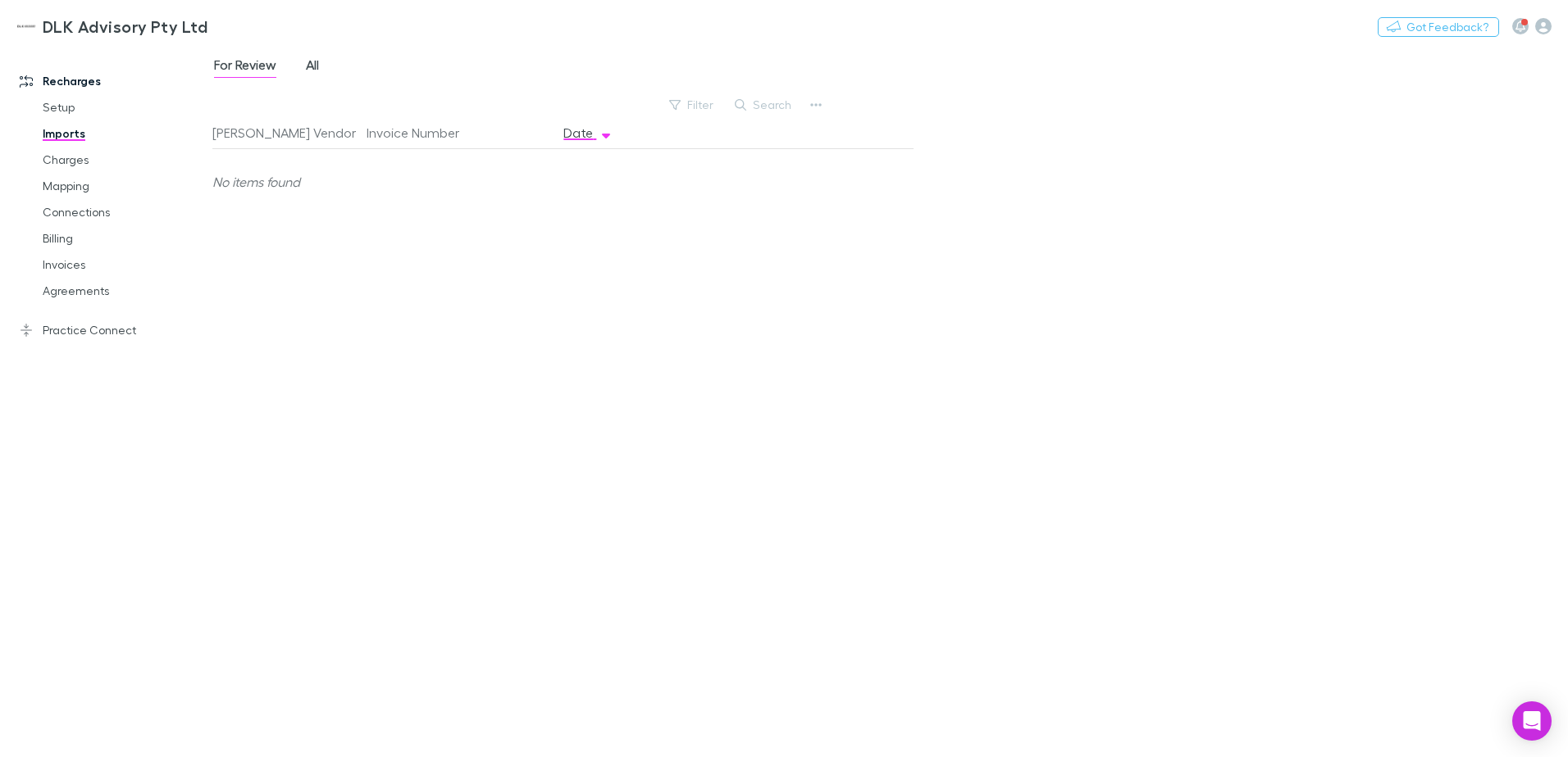
click at [305, 63] on link "All" at bounding box center [312, 67] width 17 height 27
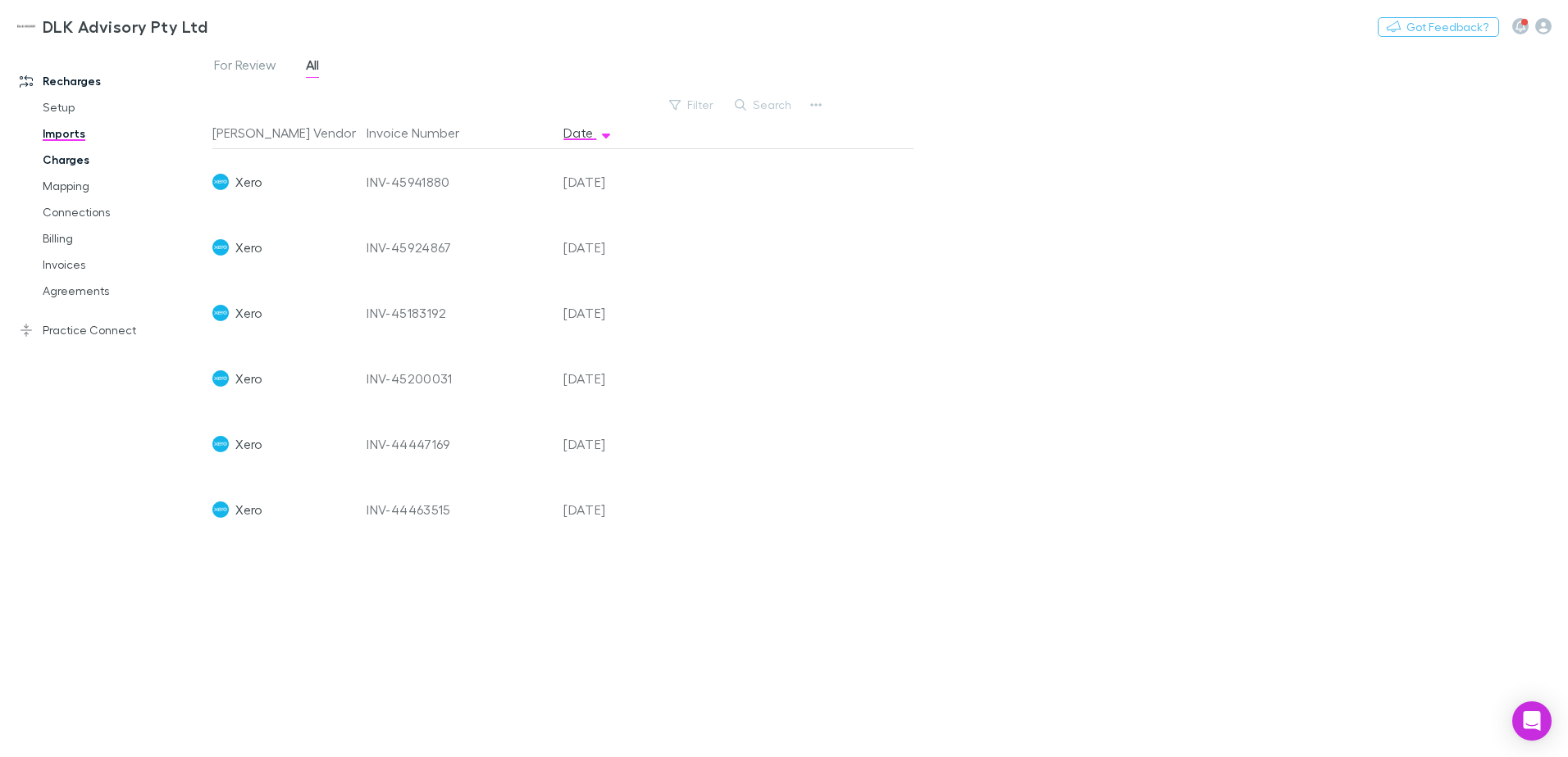
click at [72, 167] on link "Charges" at bounding box center [124, 160] width 196 height 27
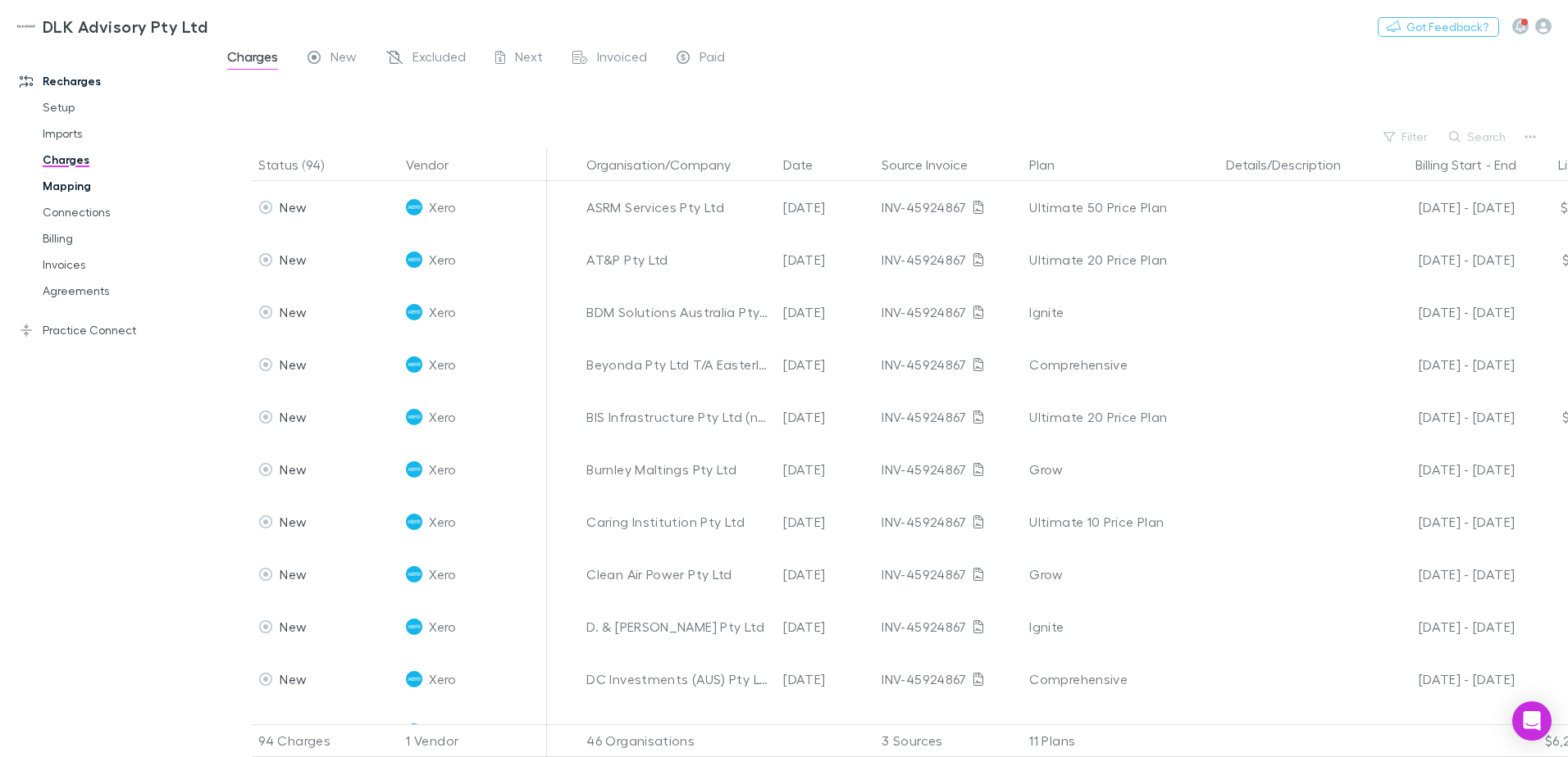
click at [77, 187] on link "Mapping" at bounding box center [124, 186] width 196 height 27
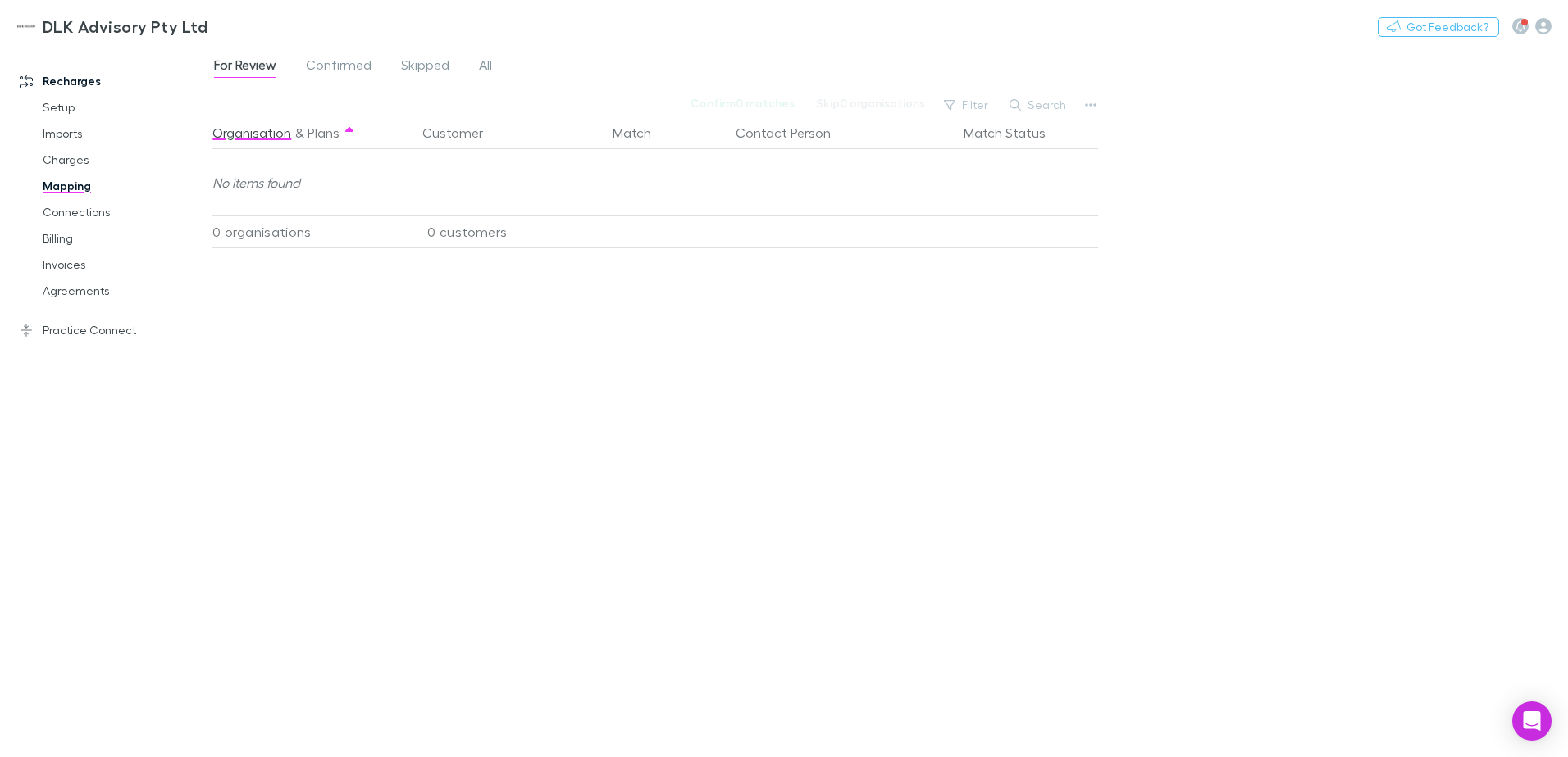
click at [495, 66] on div "For Review Confirmed Skipped All" at bounding box center [359, 67] width 294 height 27
click at [491, 66] on span "All" at bounding box center [485, 67] width 13 height 22
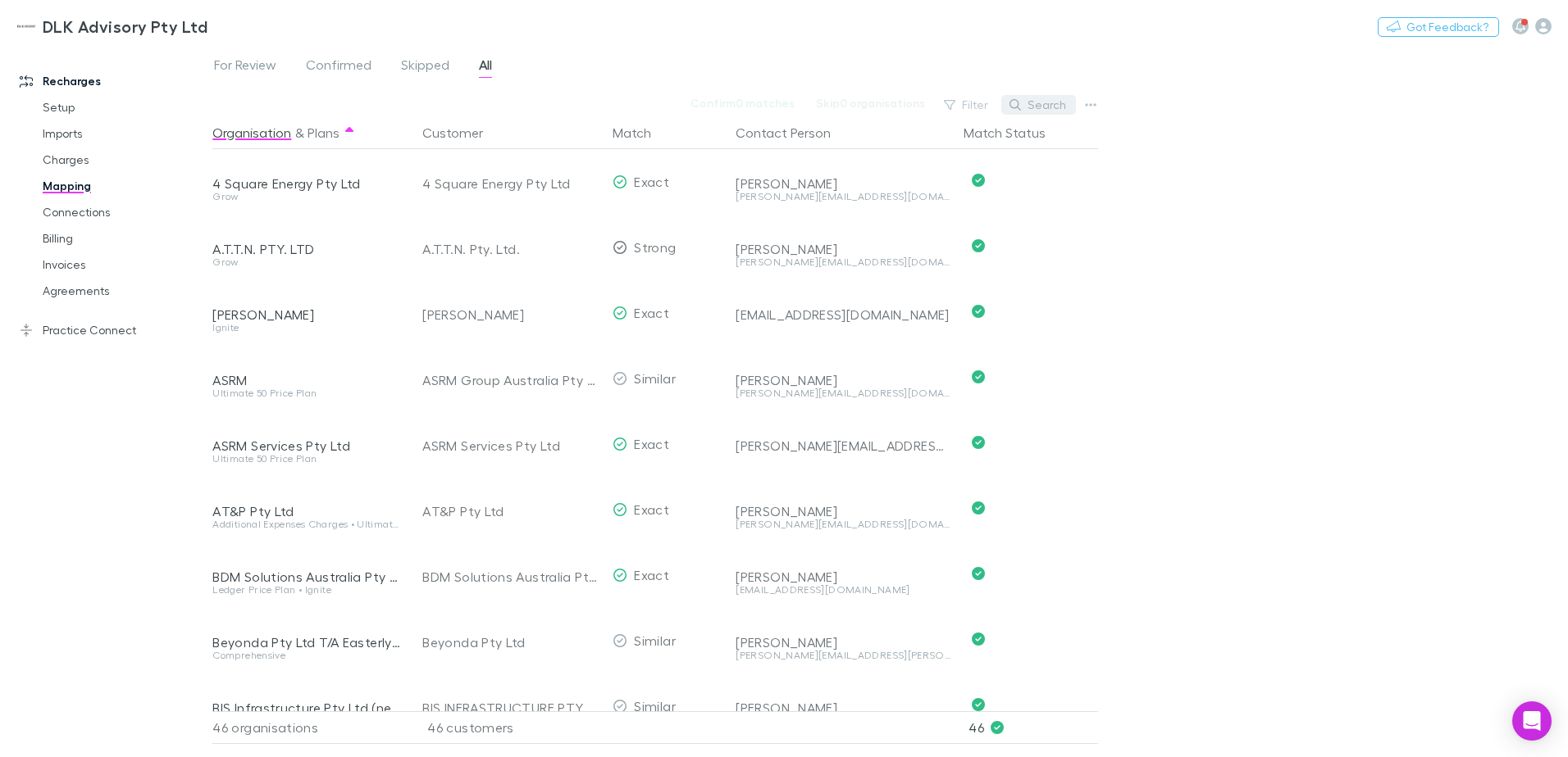
click at [1030, 109] on button "Search" at bounding box center [1039, 105] width 75 height 20
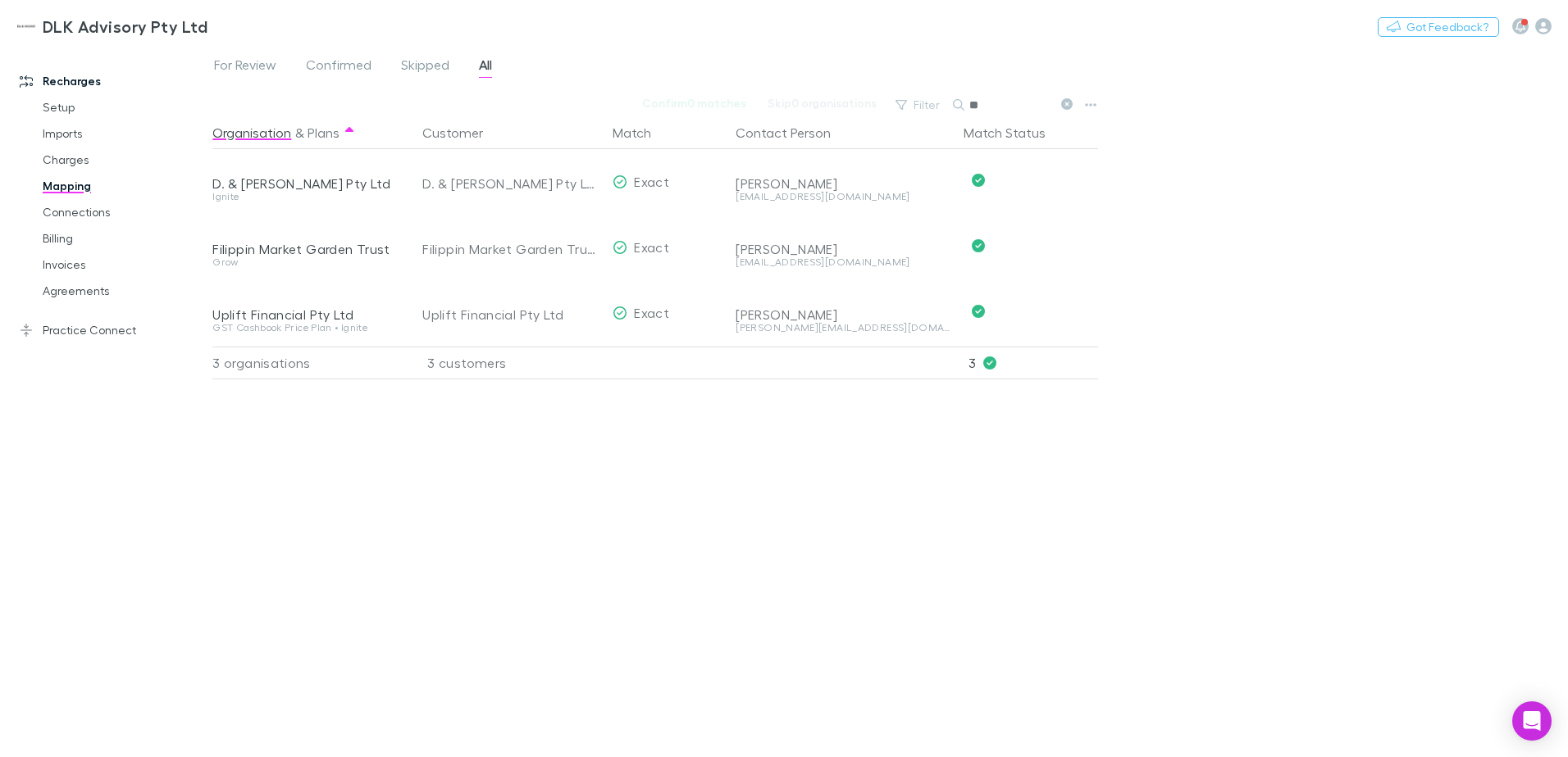
type input "*"
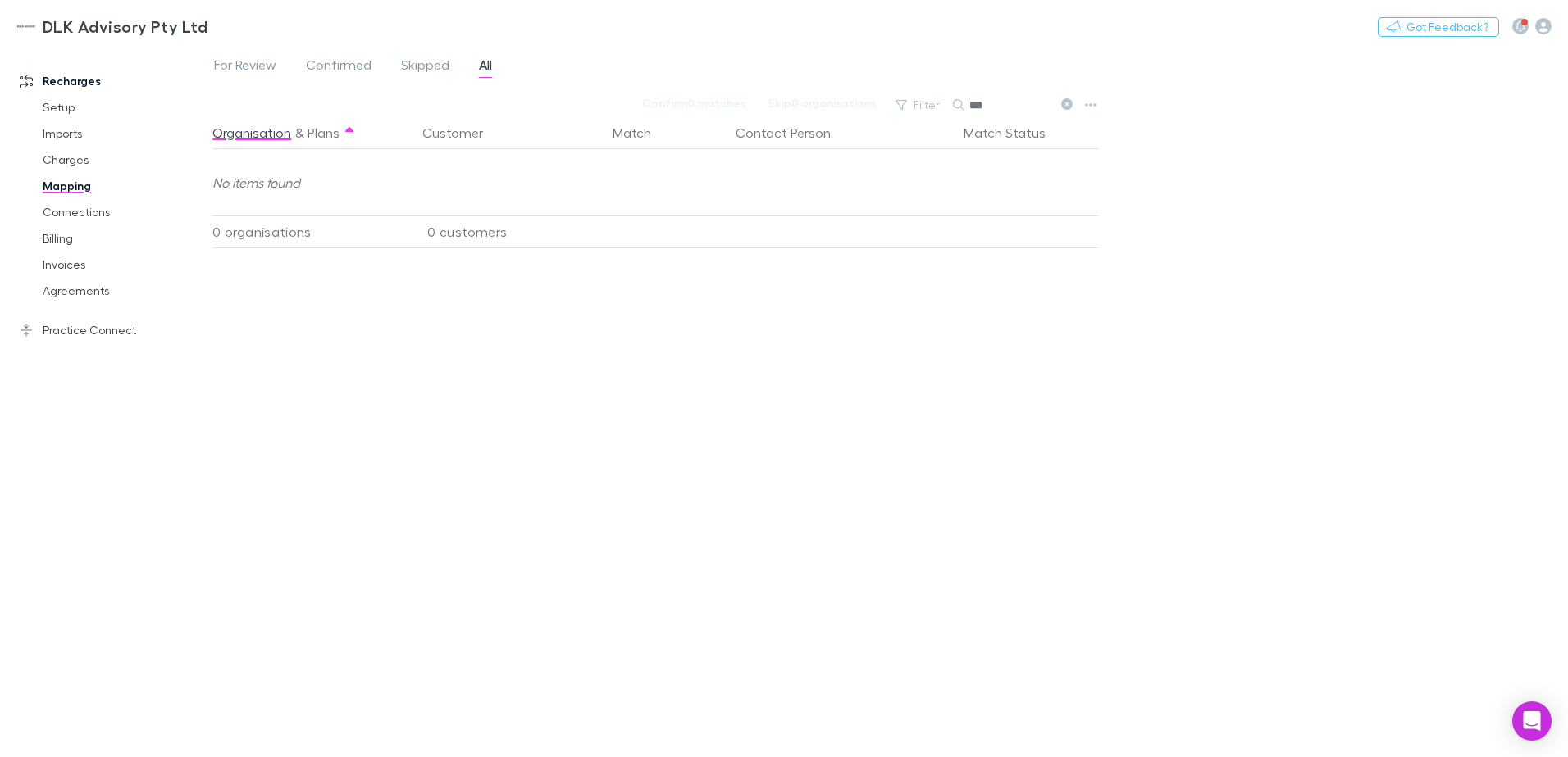
type input "***"
click at [189, 356] on div "Recharges Setup Imports Charges Mapping Connections Billing Invoices Agreements…" at bounding box center [113, 397] width 225 height 692
click at [55, 241] on link "Billing" at bounding box center [124, 238] width 196 height 27
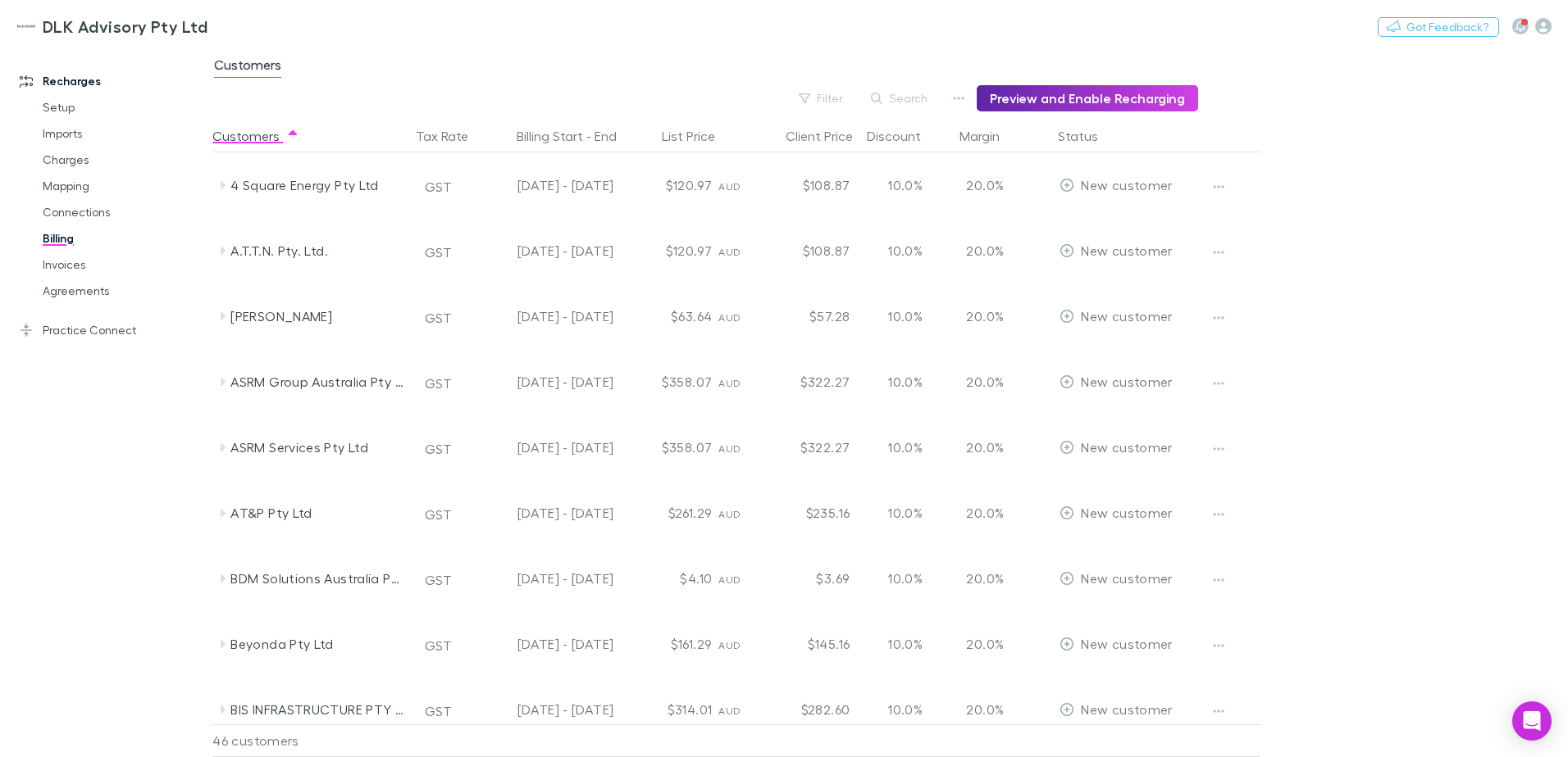
click at [1452, 178] on main "Customers Filter Search Preview and Enable Recharging Customers Tax Rate Billin…" at bounding box center [890, 402] width 1356 height 712
